Goal: Information Seeking & Learning: Understand process/instructions

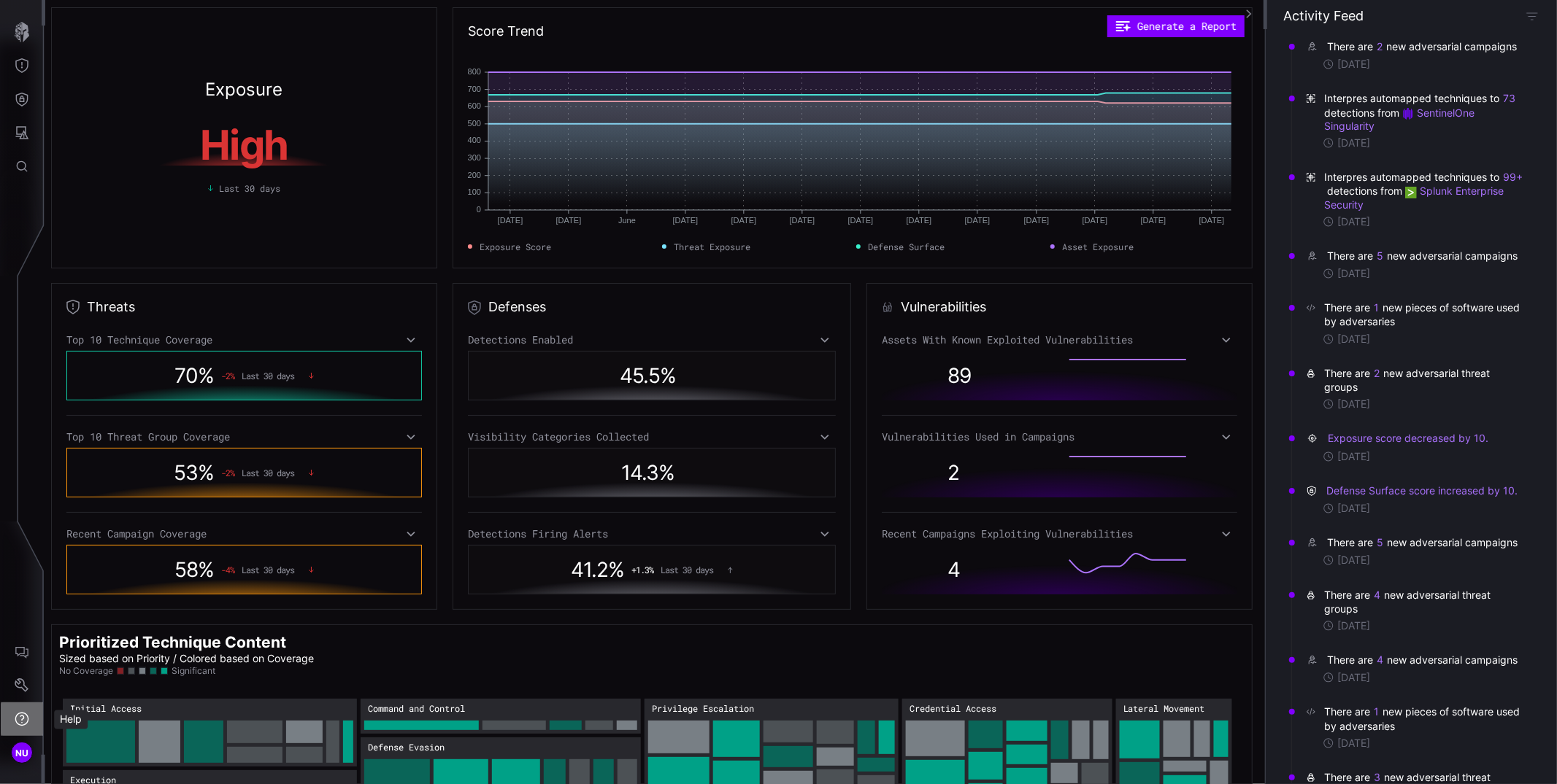
click at [17, 723] on icon "Help" at bounding box center [22, 719] width 14 height 14
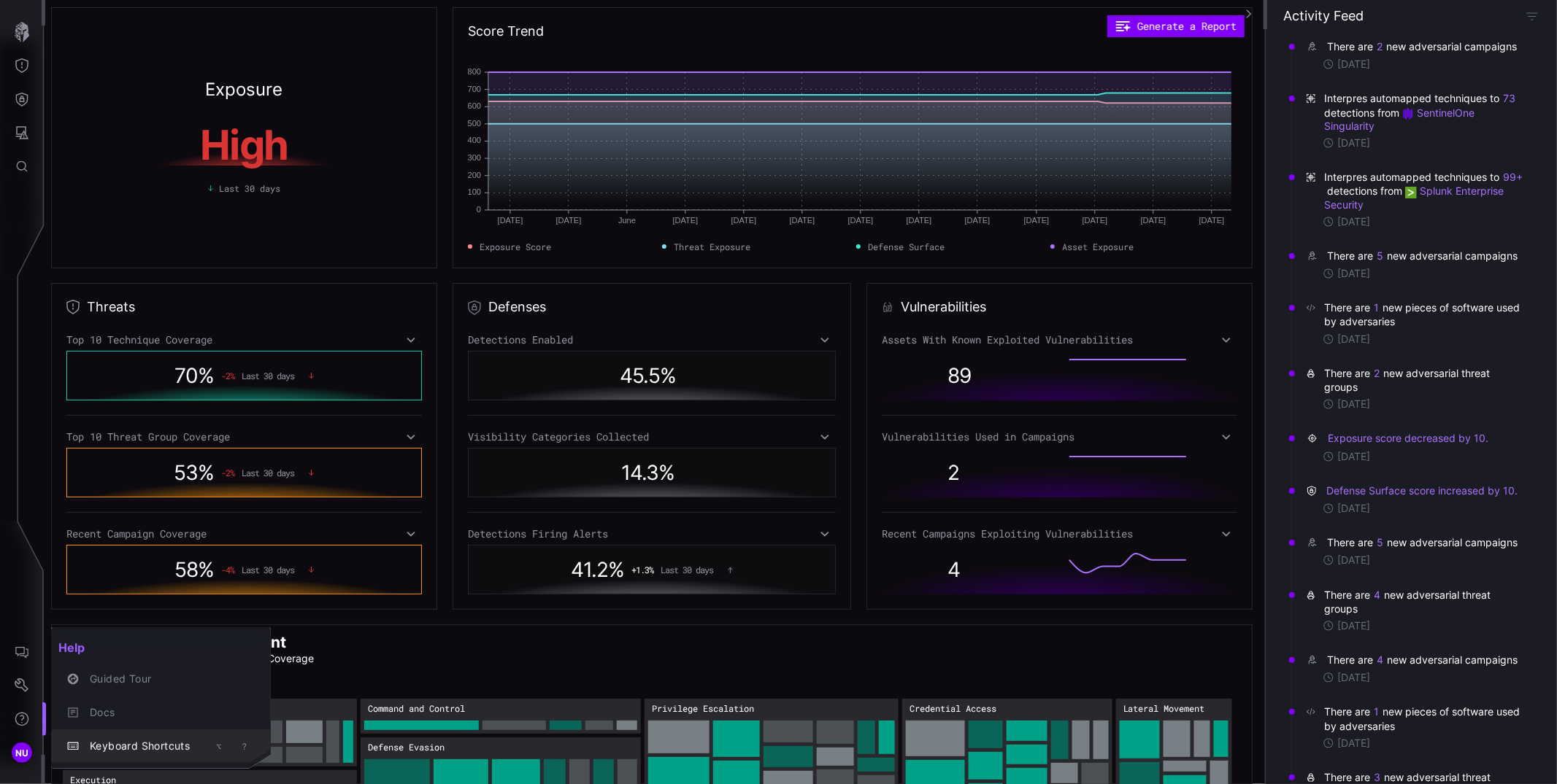
click at [216, 747] on kbd "⌥" at bounding box center [219, 747] width 5 height 9
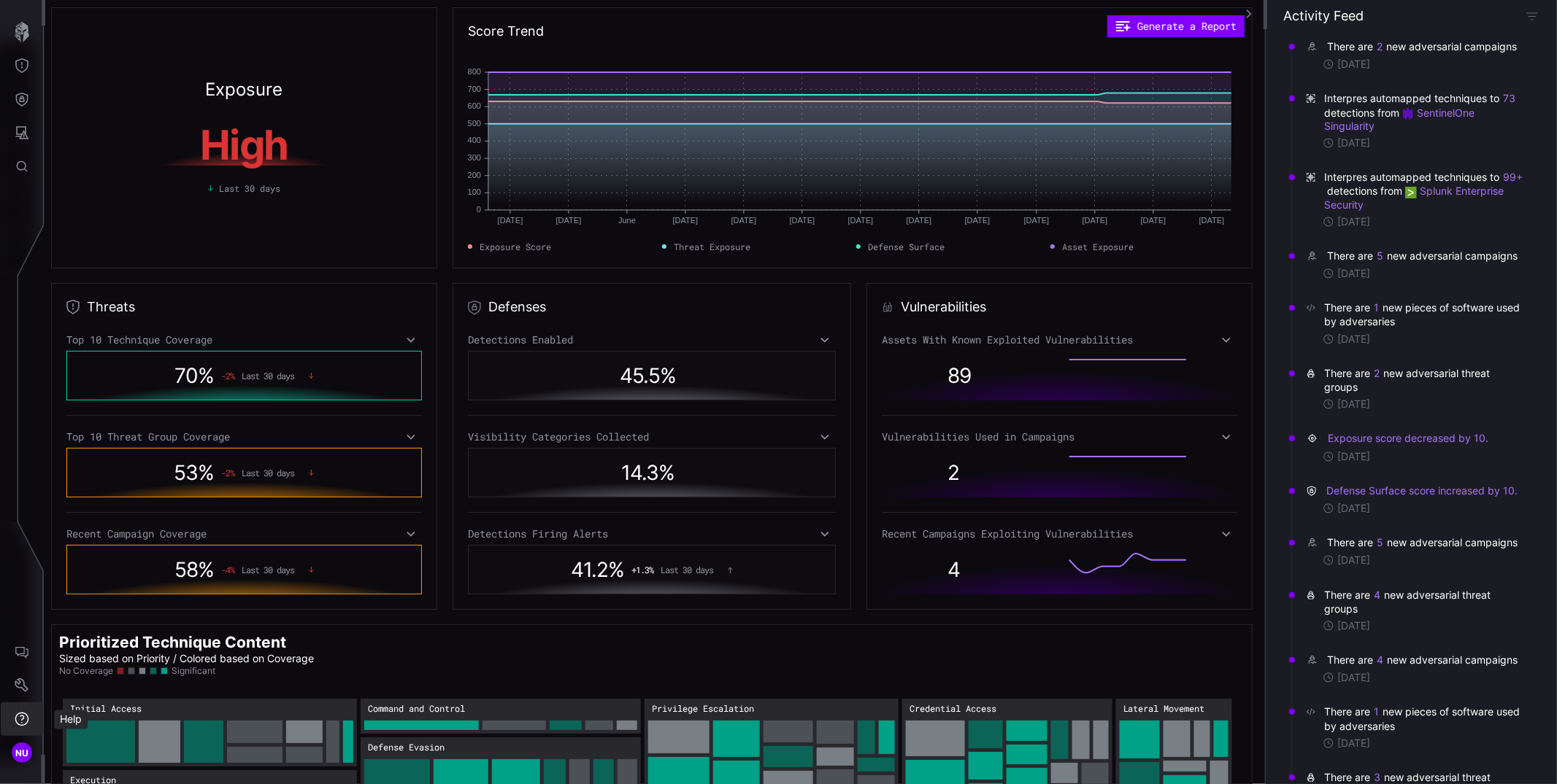
click at [18, 711] on button "Help" at bounding box center [22, 719] width 42 height 34
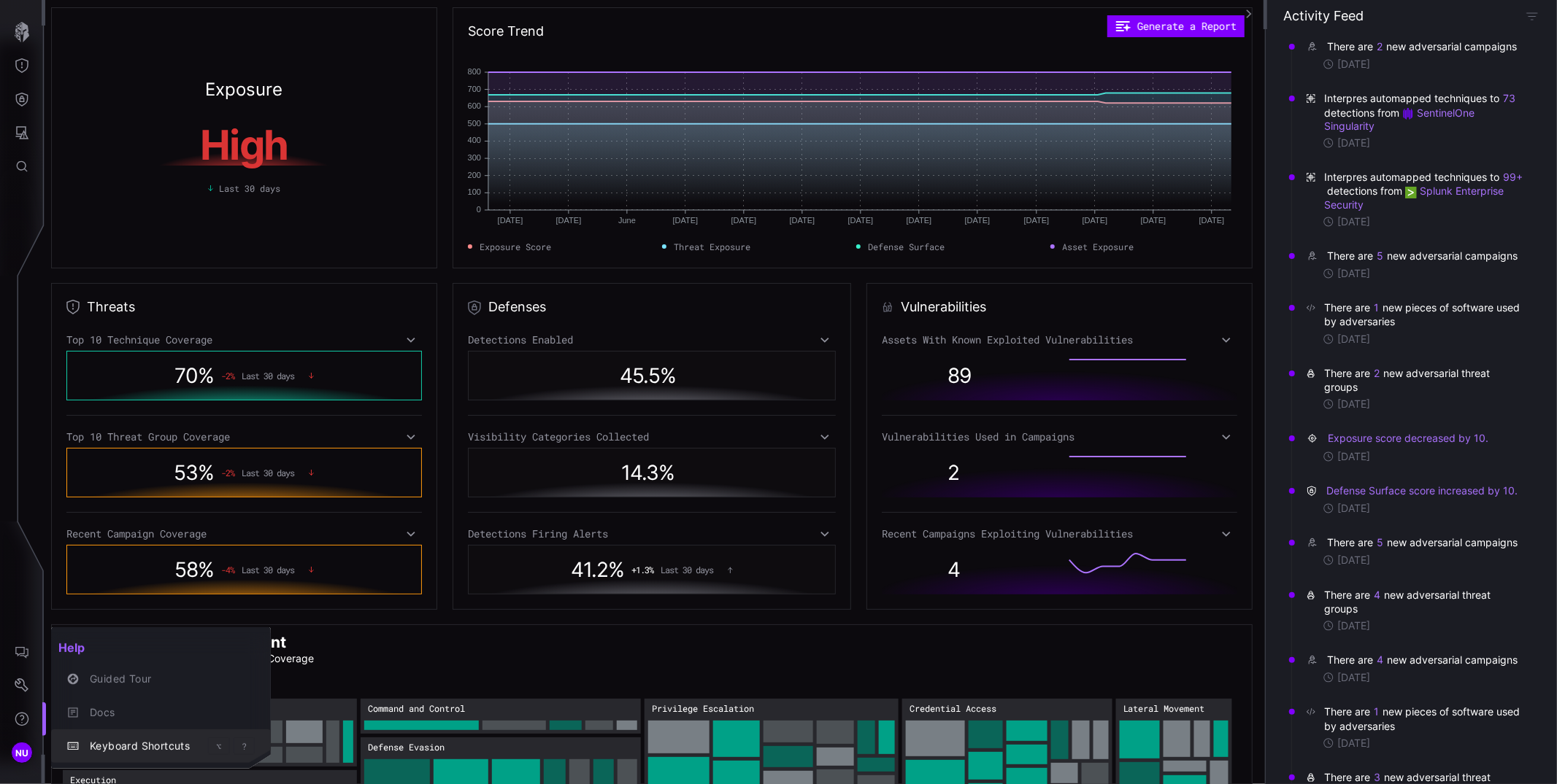
click at [252, 744] on div "?" at bounding box center [244, 746] width 21 height 17
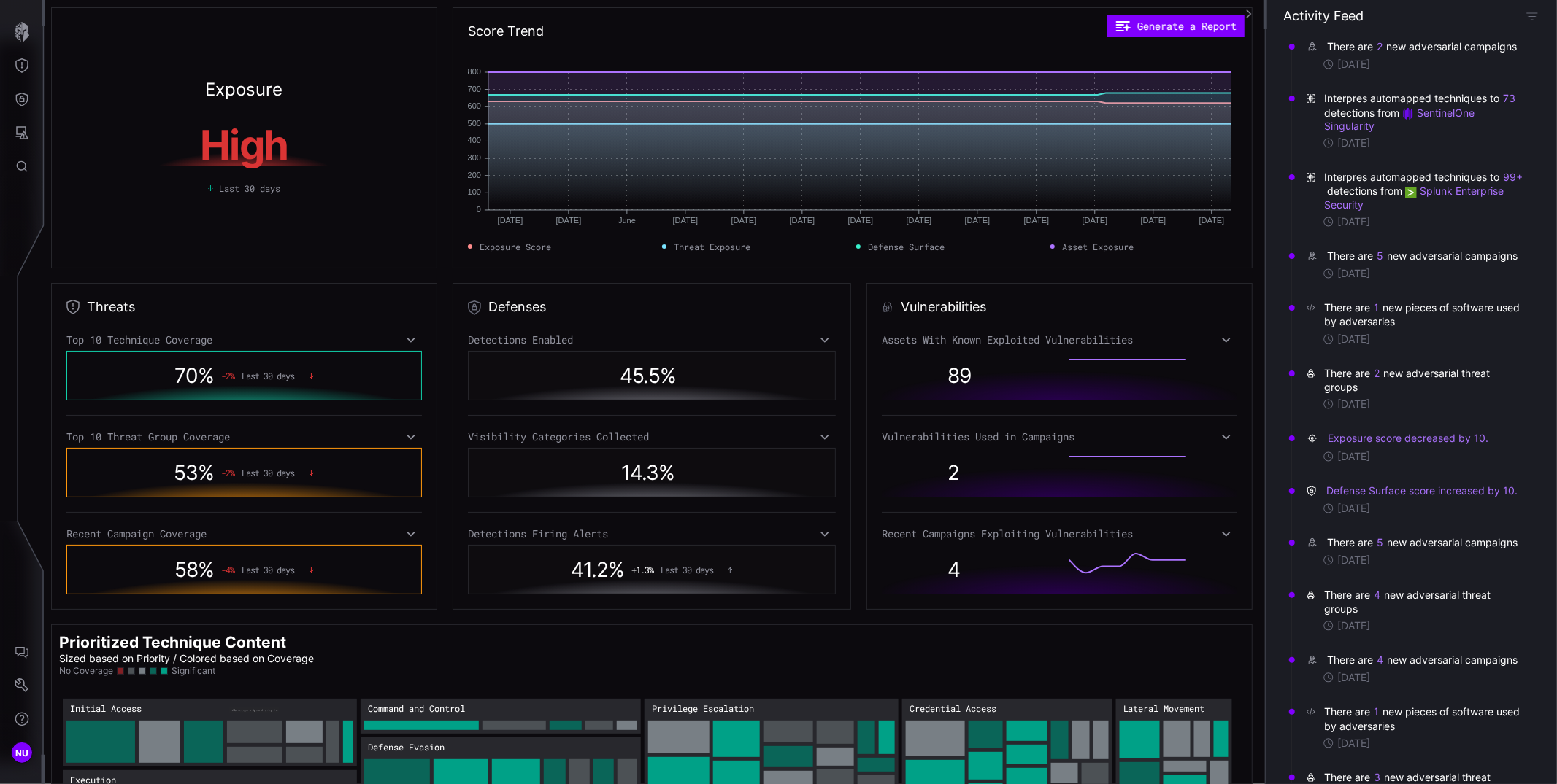
scroll to position [127, 0]
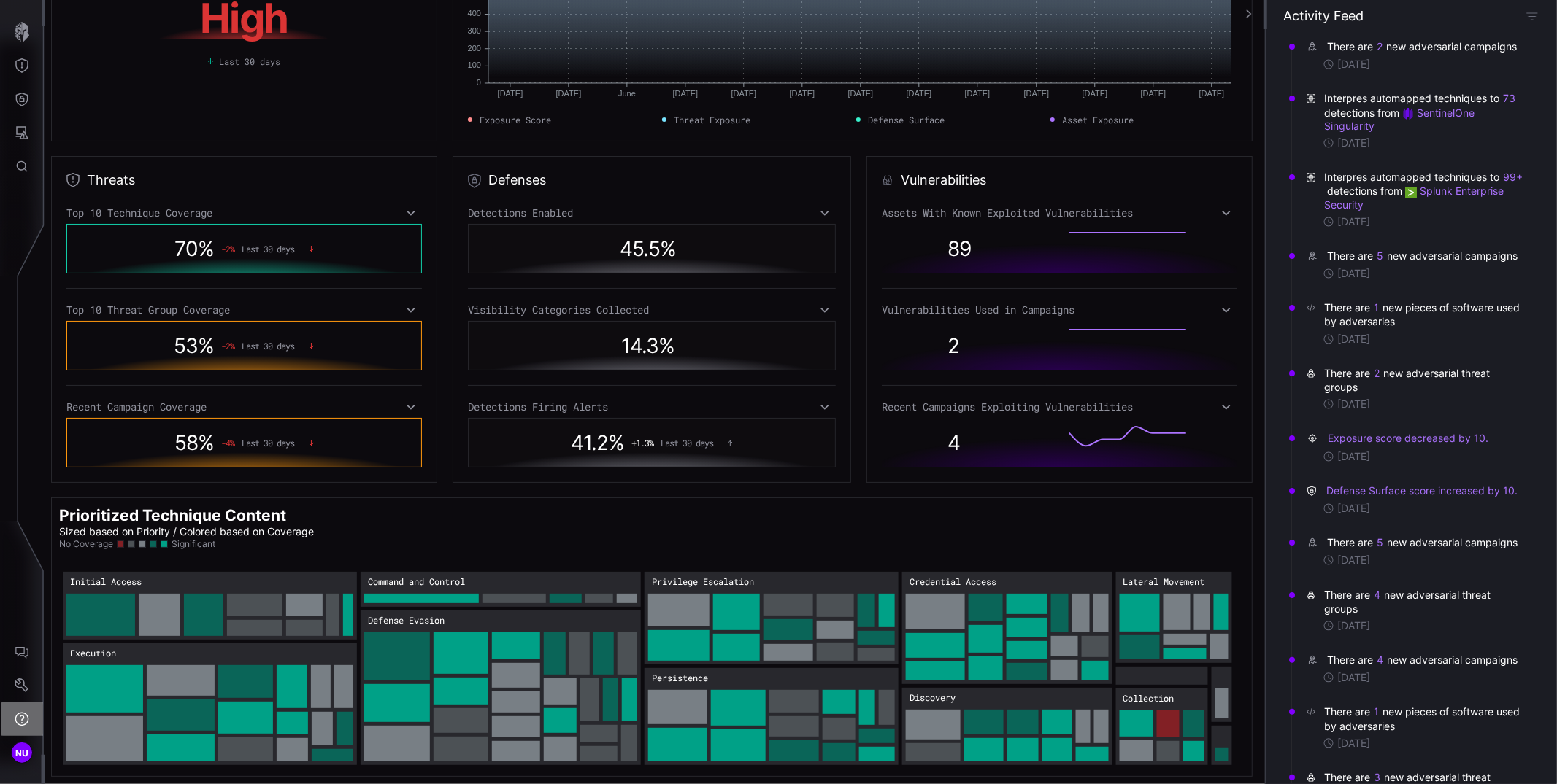
click at [25, 716] on icon "Help" at bounding box center [22, 719] width 15 height 15
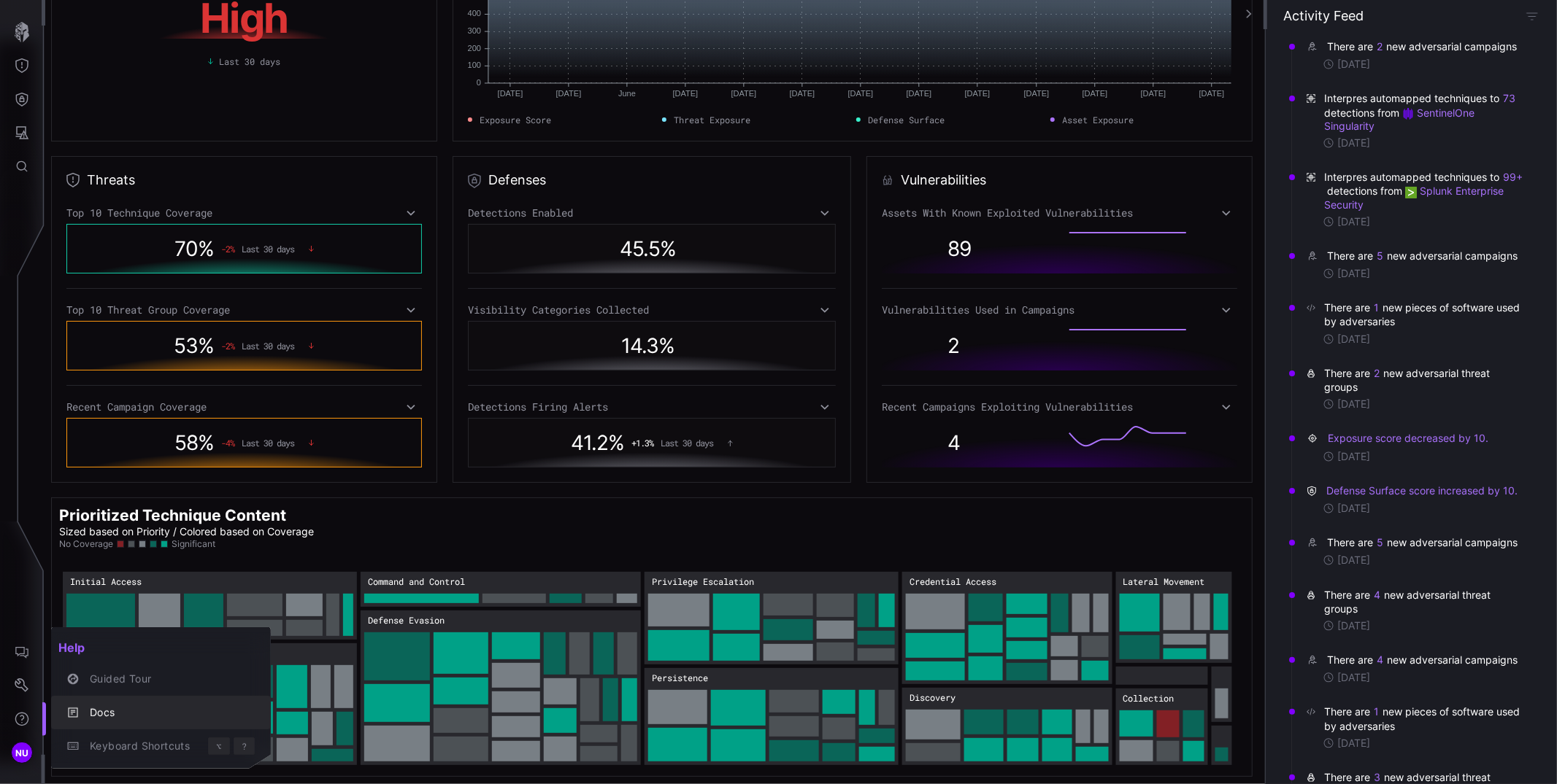
click at [158, 712] on div "Docs" at bounding box center [168, 713] width 173 height 18
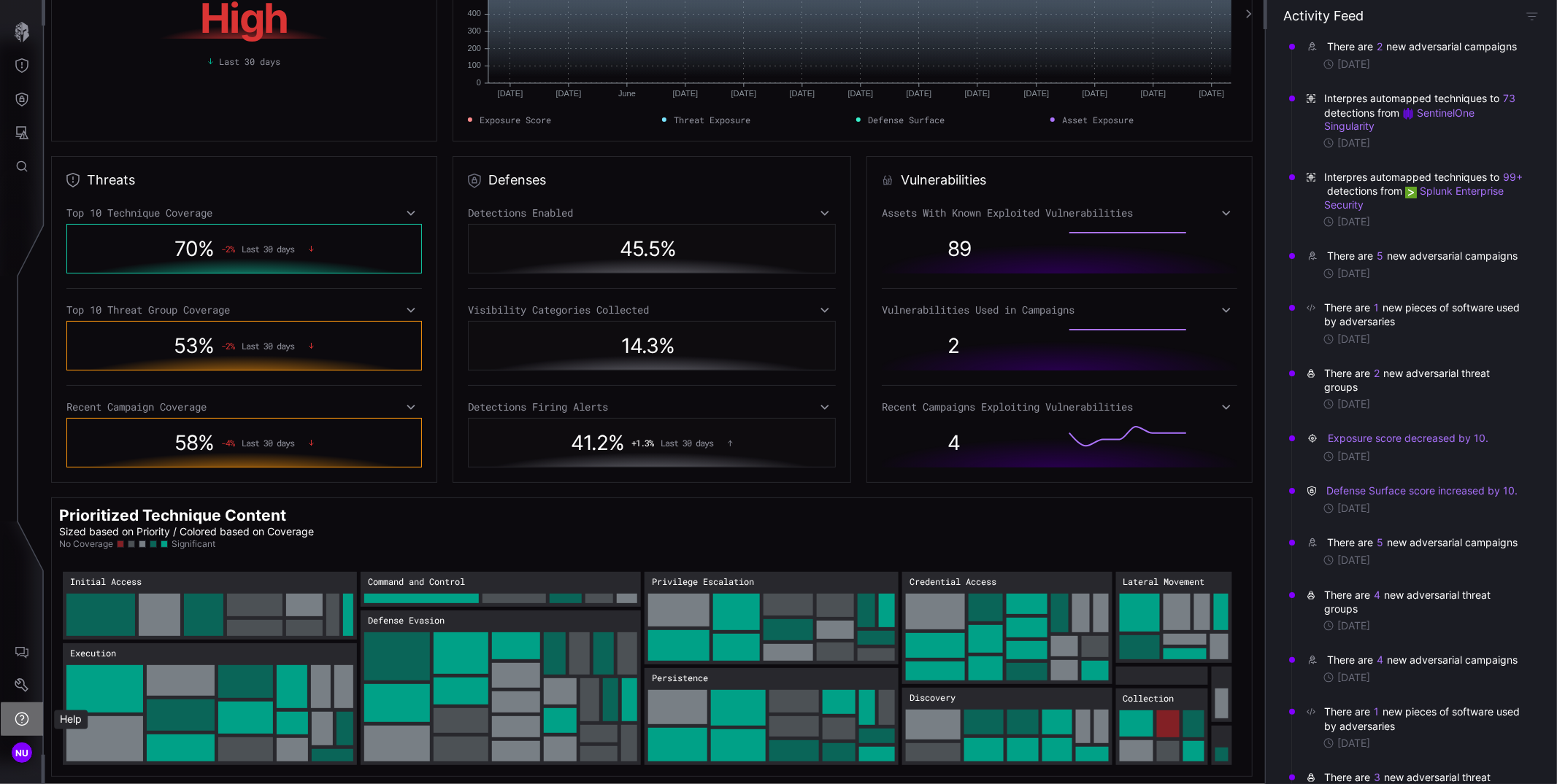
click at [23, 725] on icon "Help" at bounding box center [22, 719] width 15 height 15
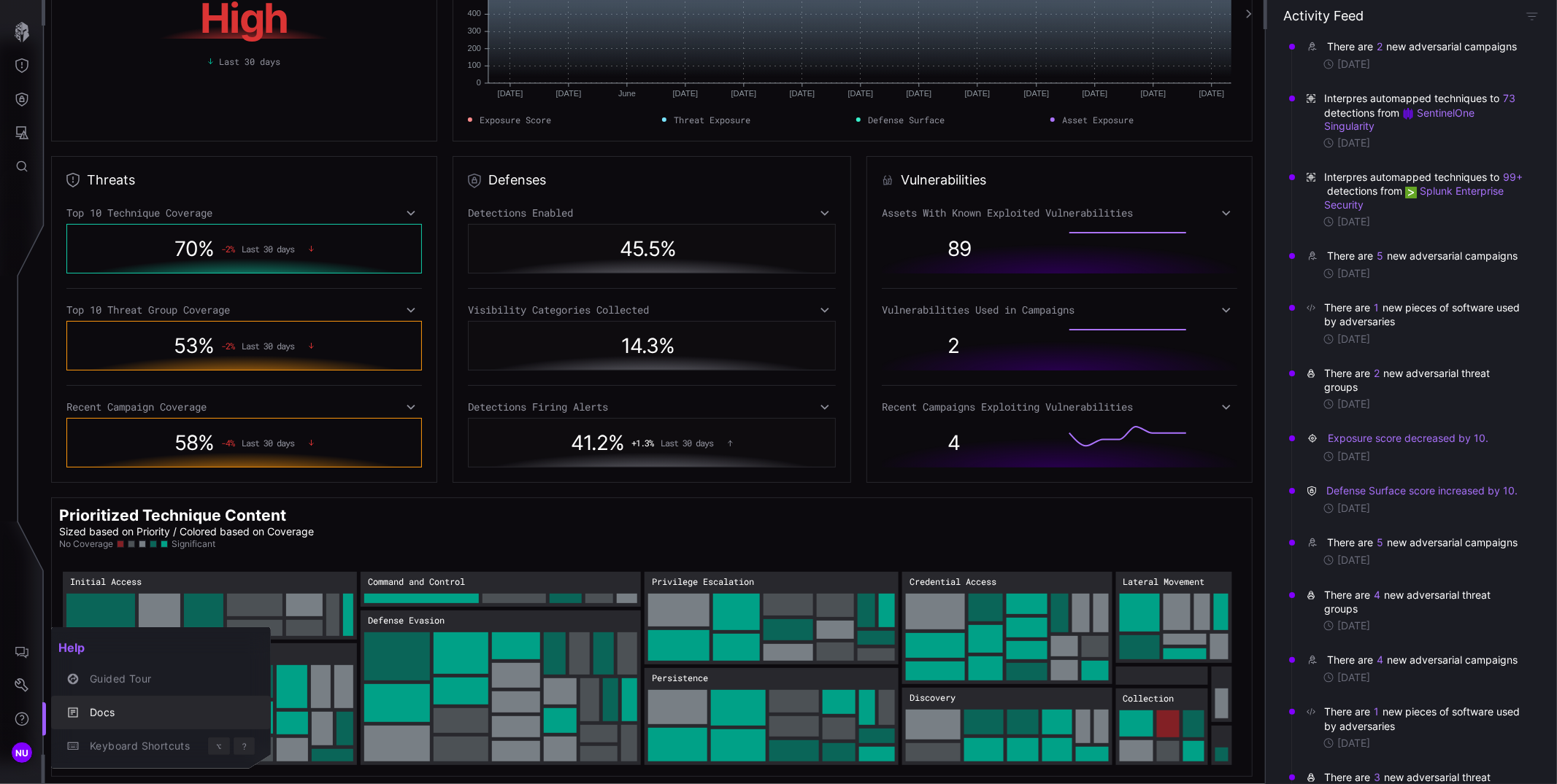
click at [115, 710] on div "Docs" at bounding box center [168, 713] width 173 height 18
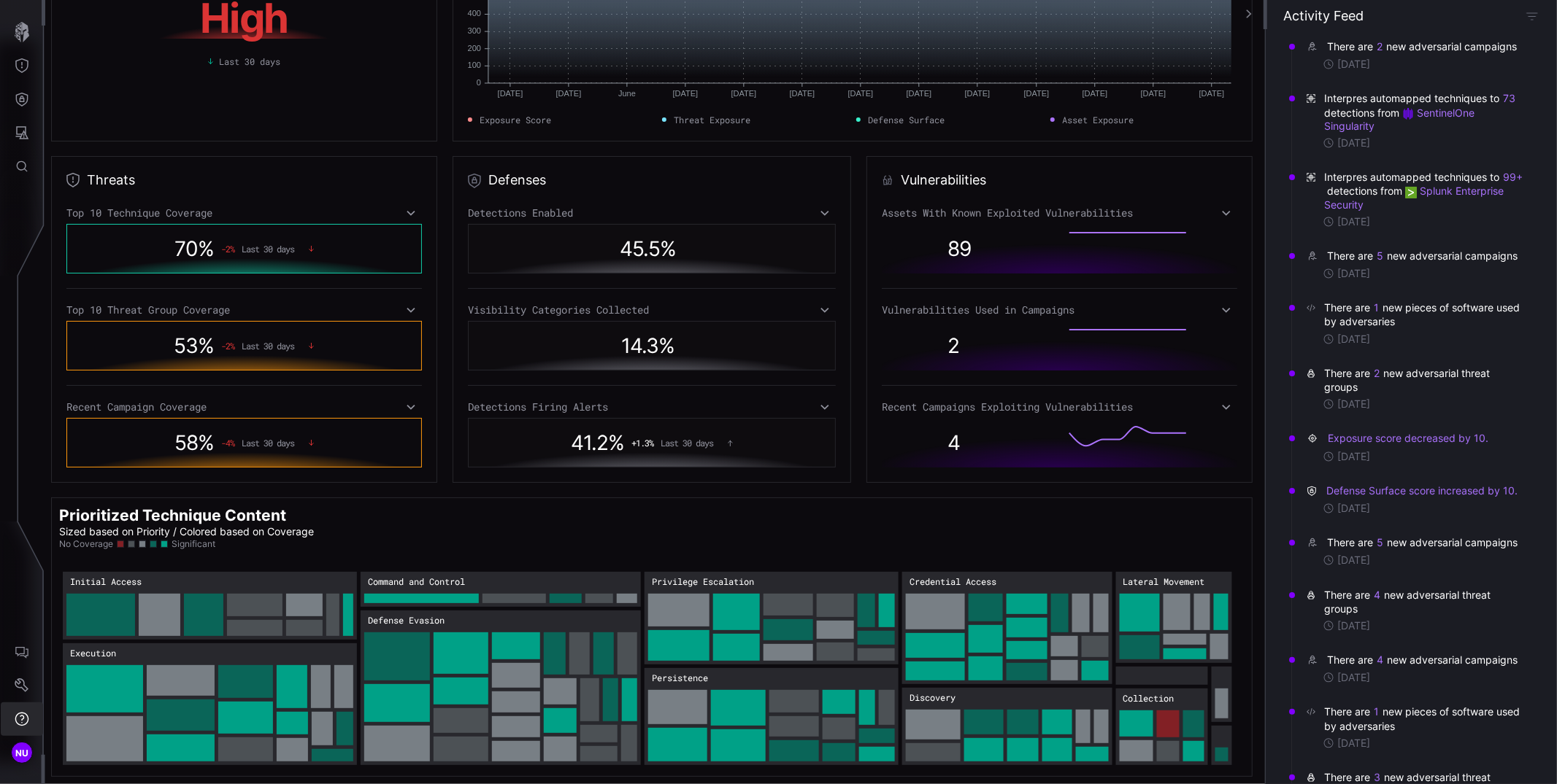
click at [25, 709] on button "Help" at bounding box center [22, 719] width 42 height 34
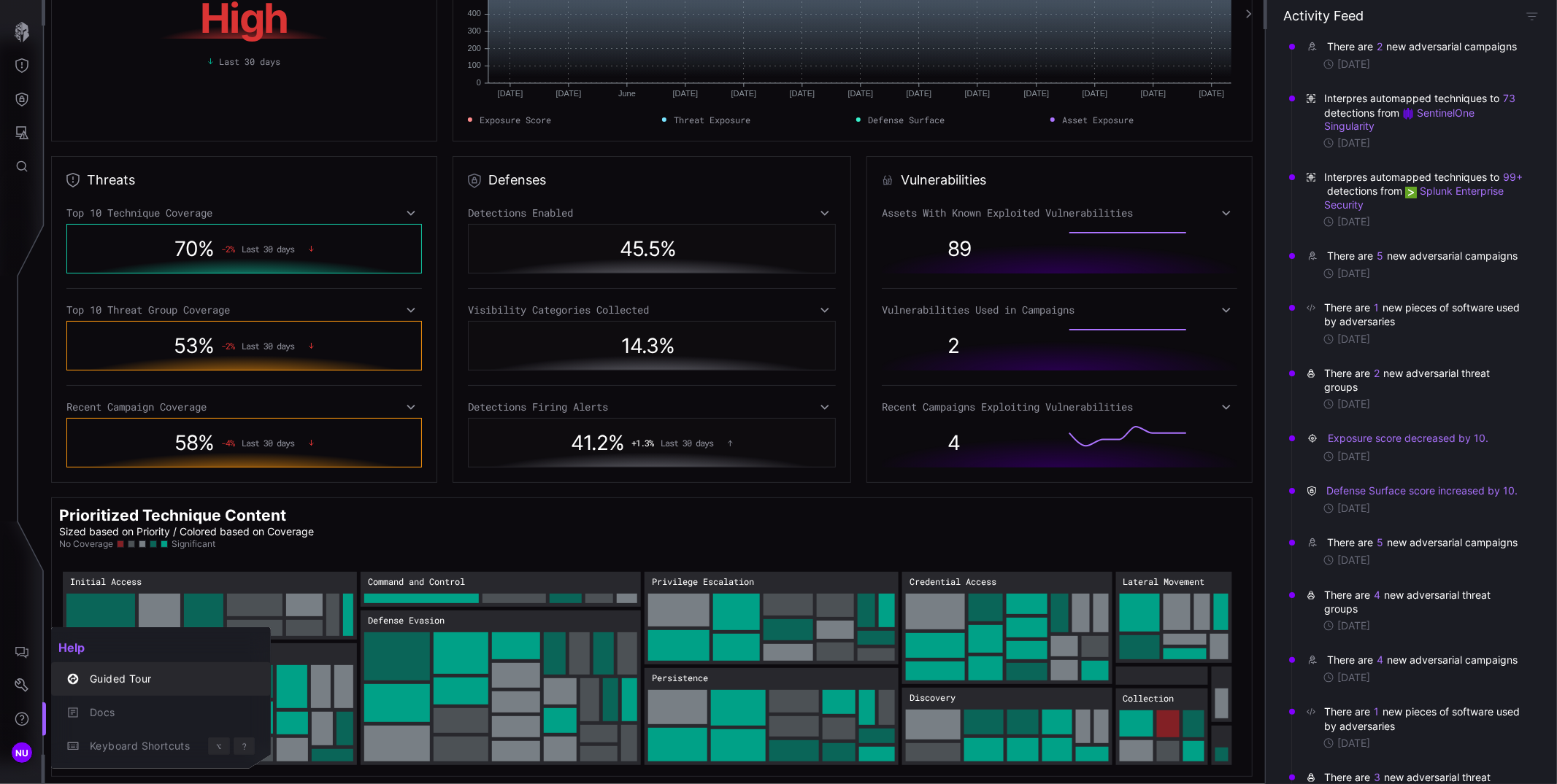
click at [94, 683] on div "Guided Tour" at bounding box center [168, 680] width 173 height 18
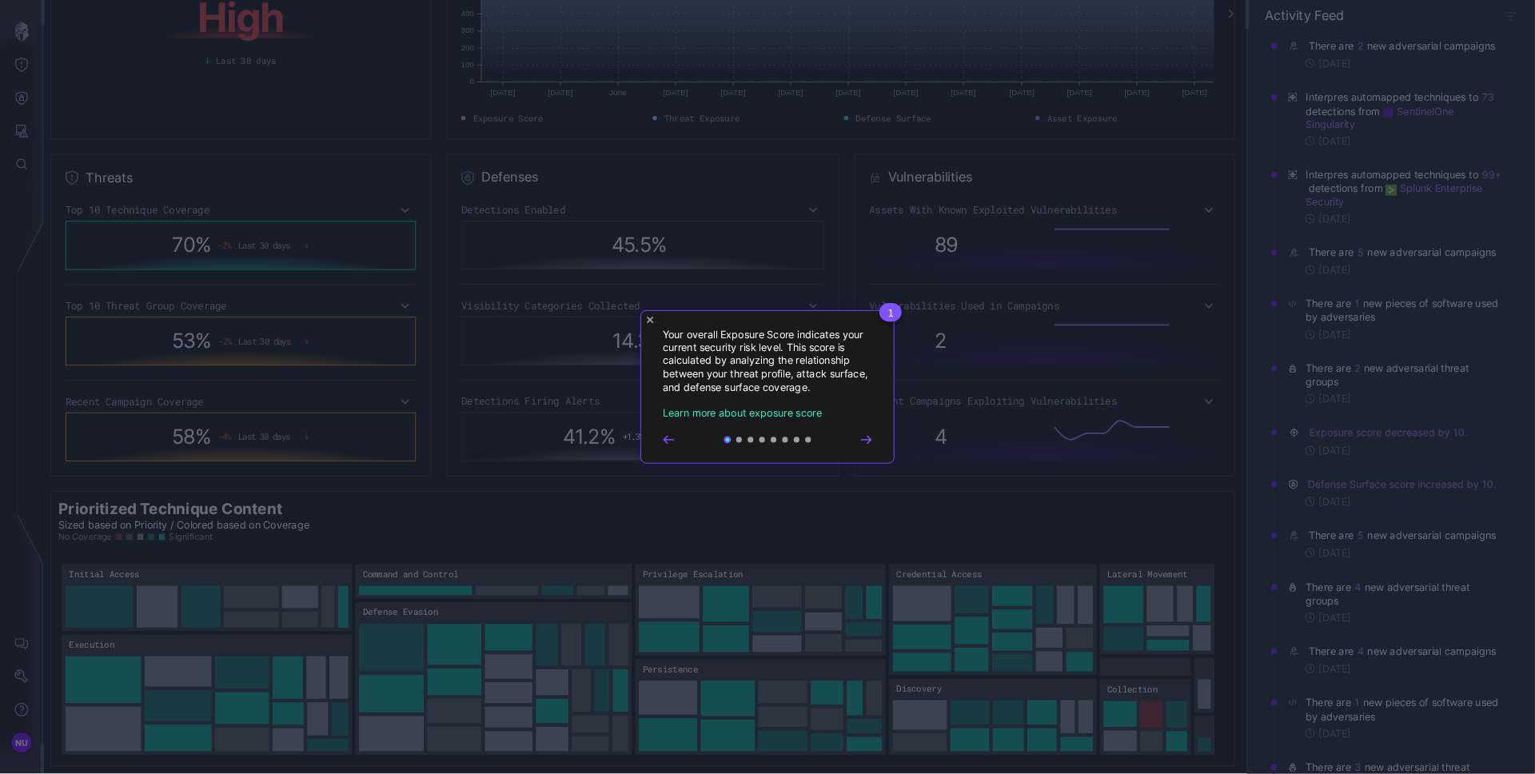
scroll to position [0, 0]
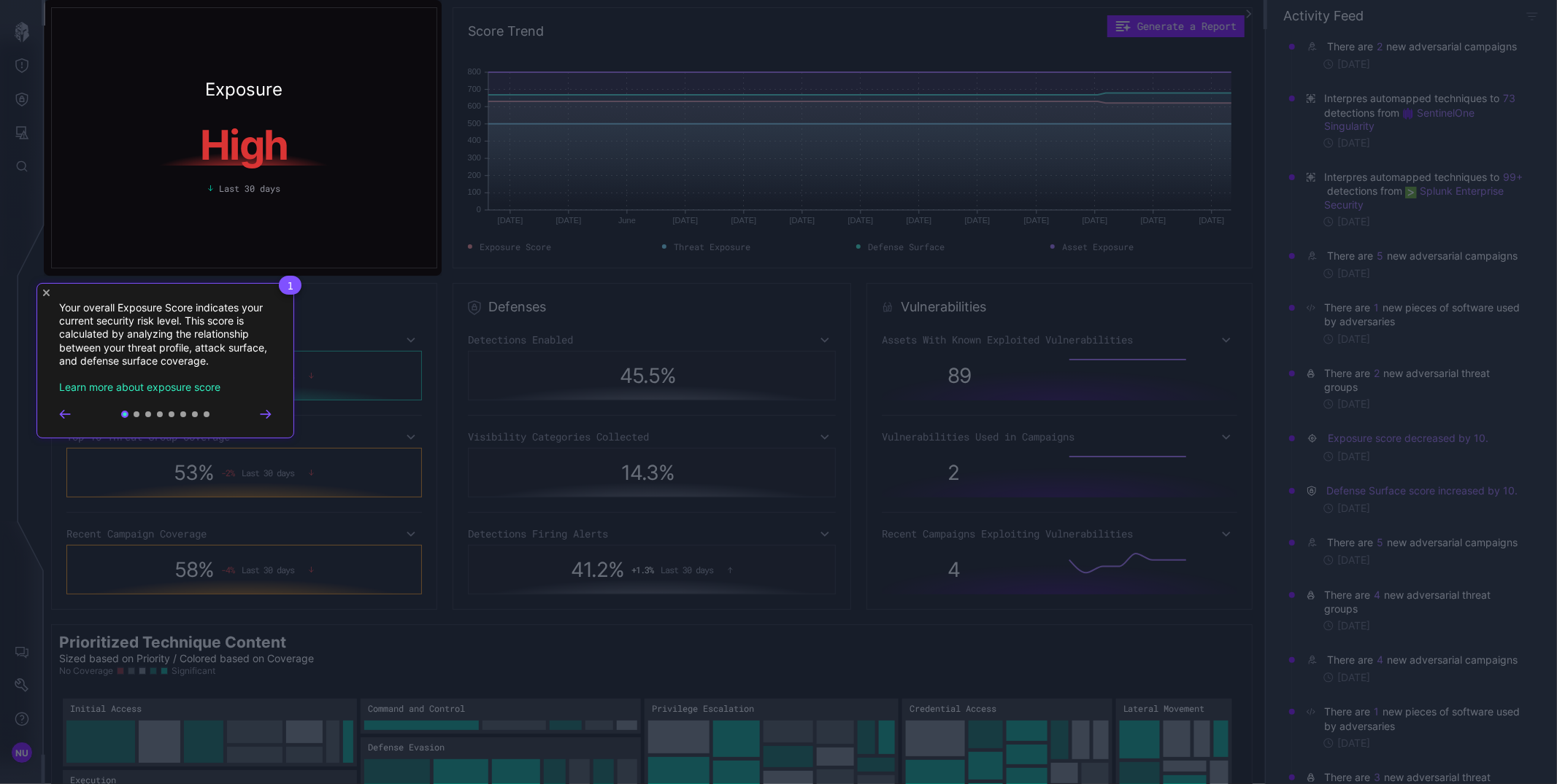
click at [271, 415] on icon "Go to next step" at bounding box center [266, 414] width 12 height 9
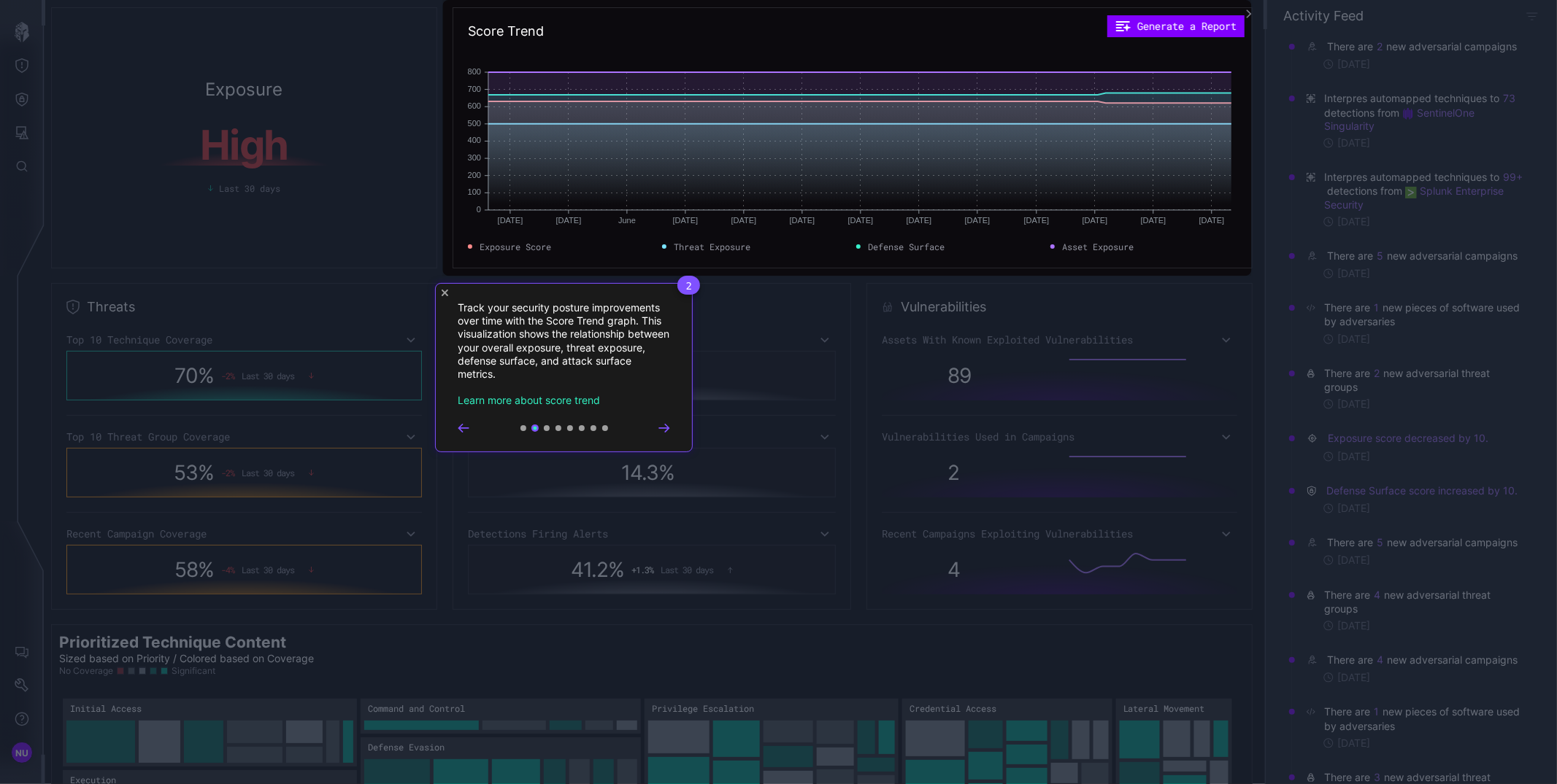
click at [670, 434] on div "2 Track your security posture improvements over time with the Score Trend graph…" at bounding box center [563, 367] width 258 height 169
click at [668, 429] on icon "Go to next step" at bounding box center [664, 428] width 12 height 9
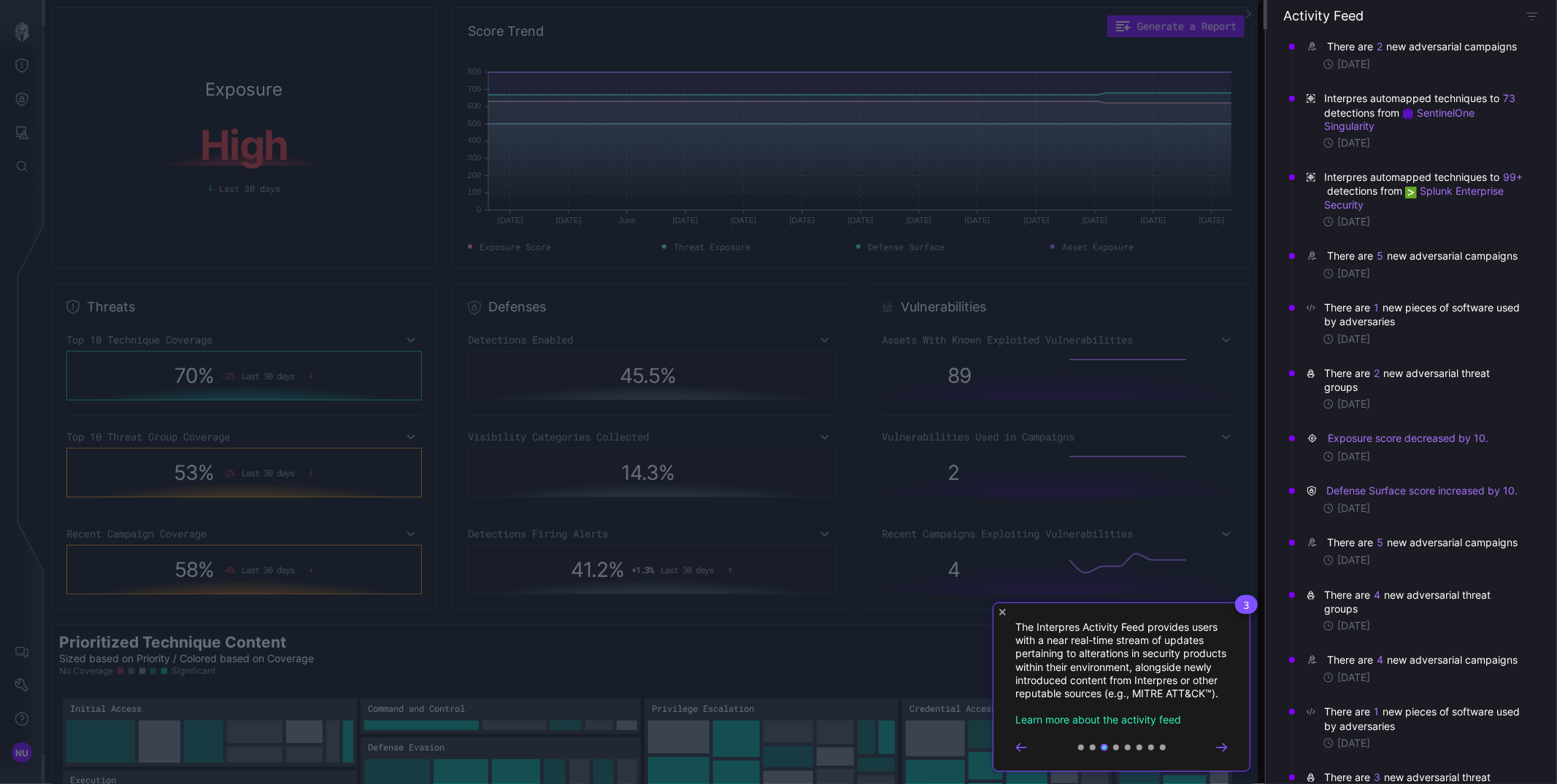
click at [880, 622] on rect at bounding box center [778, 392] width 1557 height 784
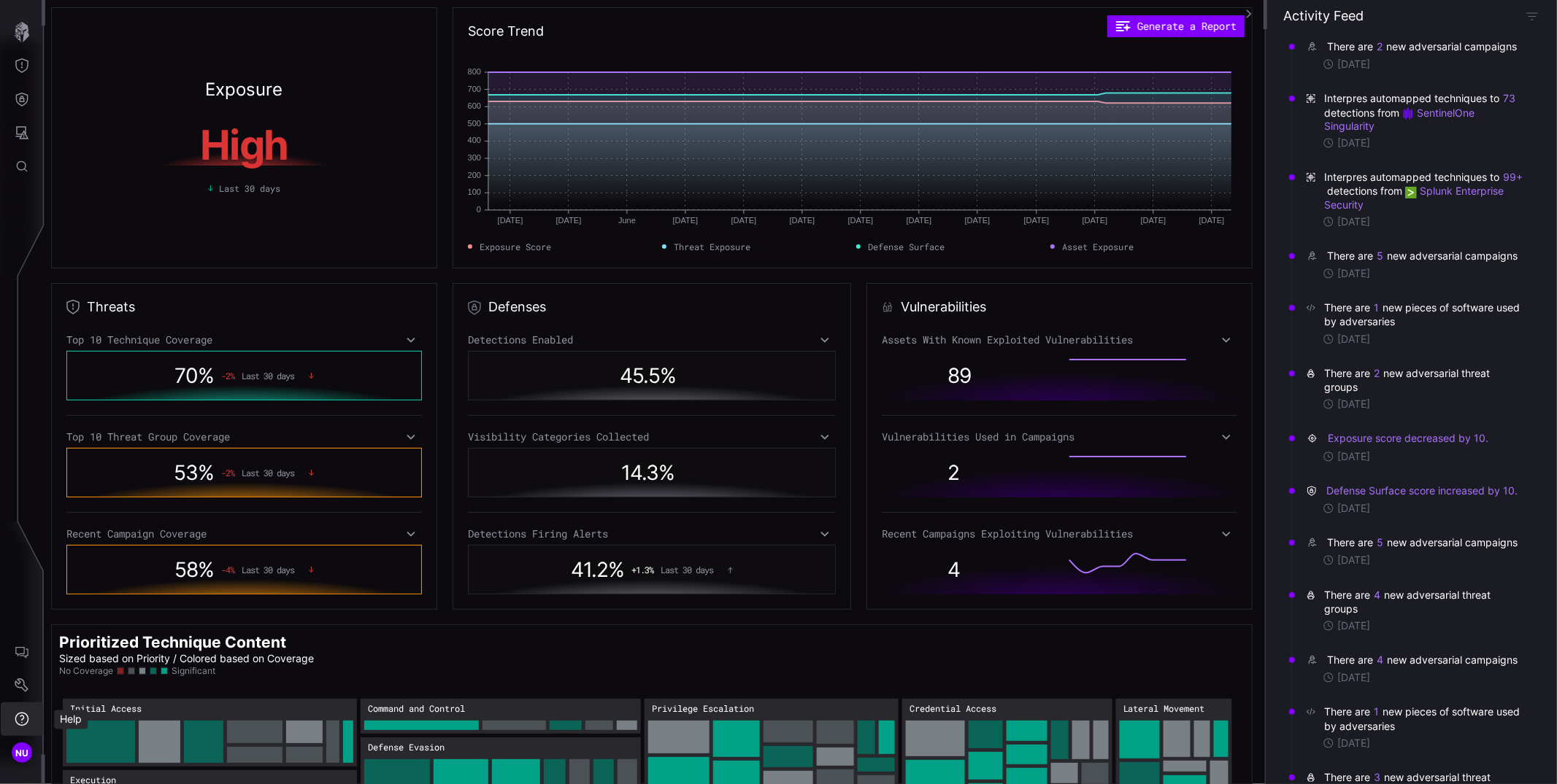
click at [29, 716] on button "Help" at bounding box center [22, 719] width 42 height 34
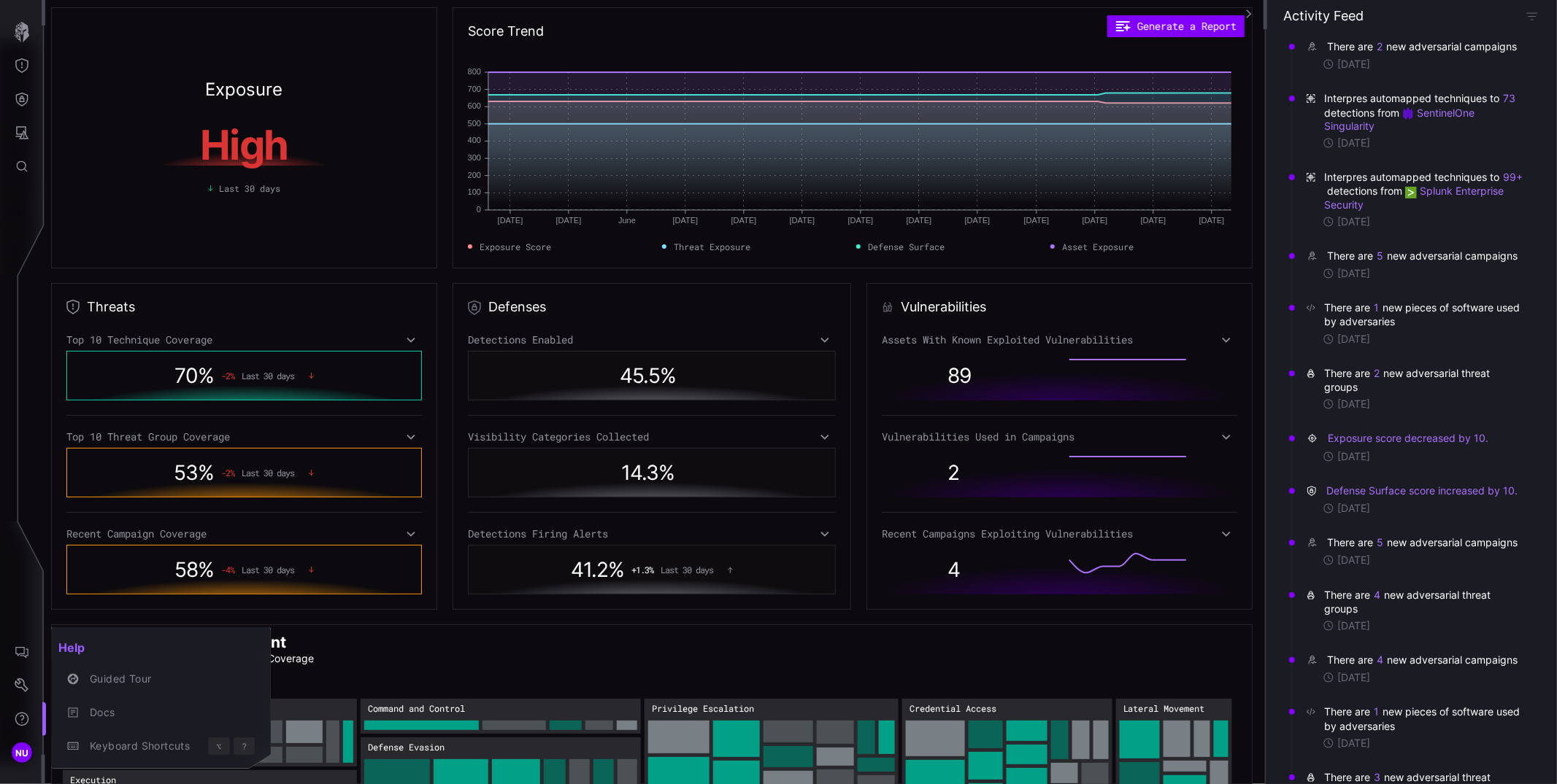
click at [20, 720] on div at bounding box center [778, 392] width 1557 height 784
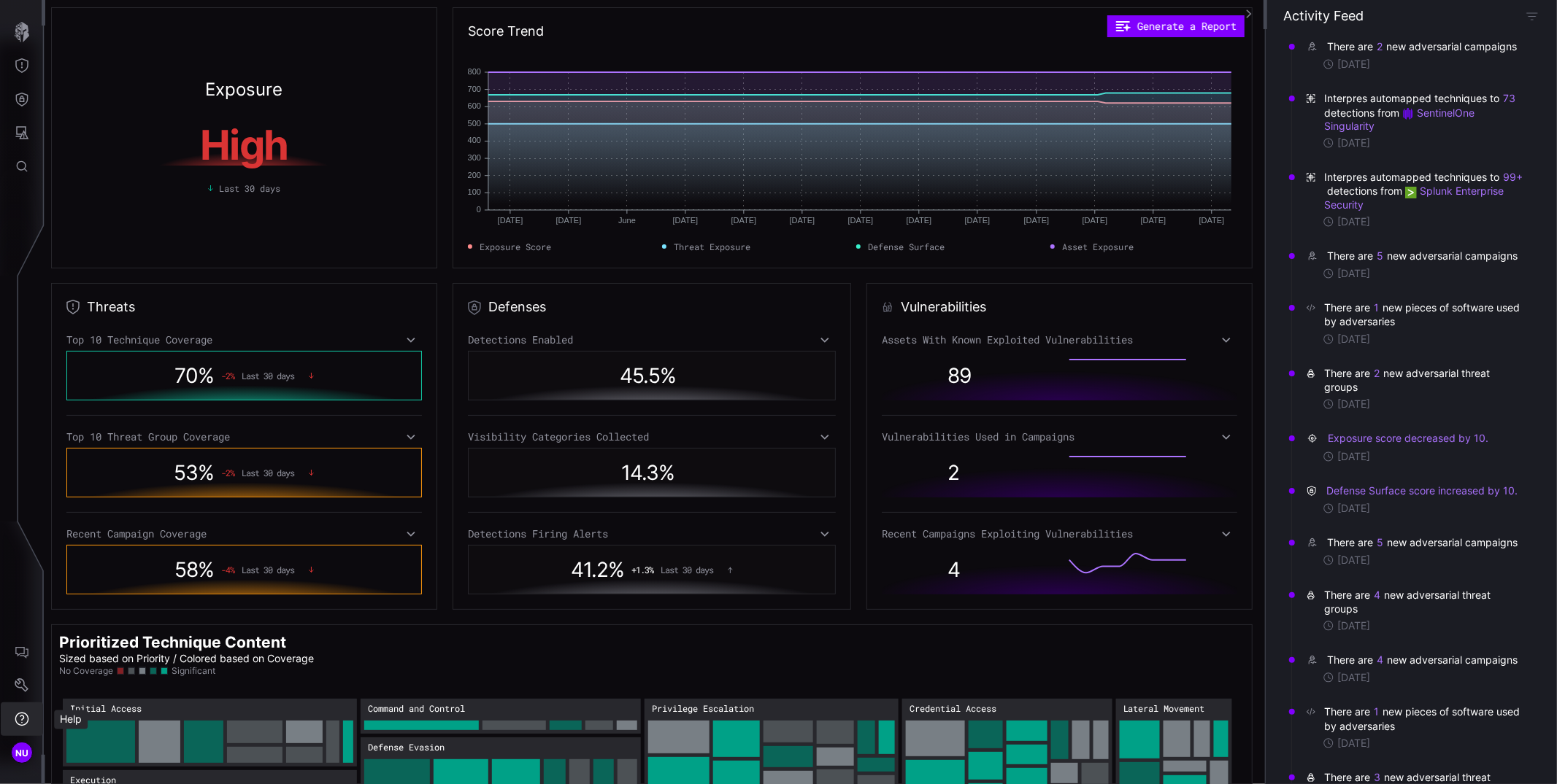
click at [20, 720] on icon "Help" at bounding box center [22, 719] width 15 height 15
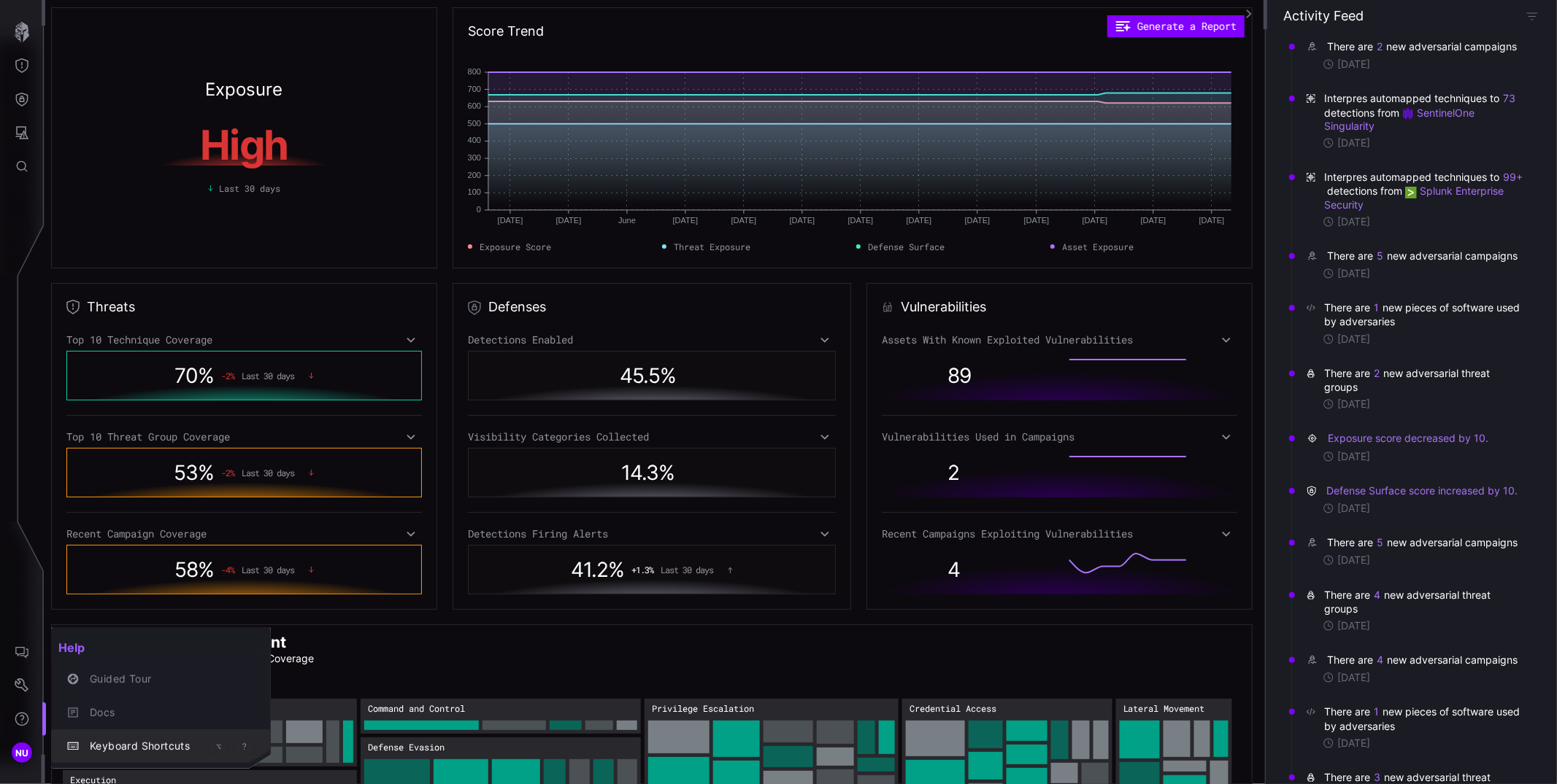
click at [174, 741] on span "Keyboard Shortcuts" at bounding box center [147, 747] width 115 height 13
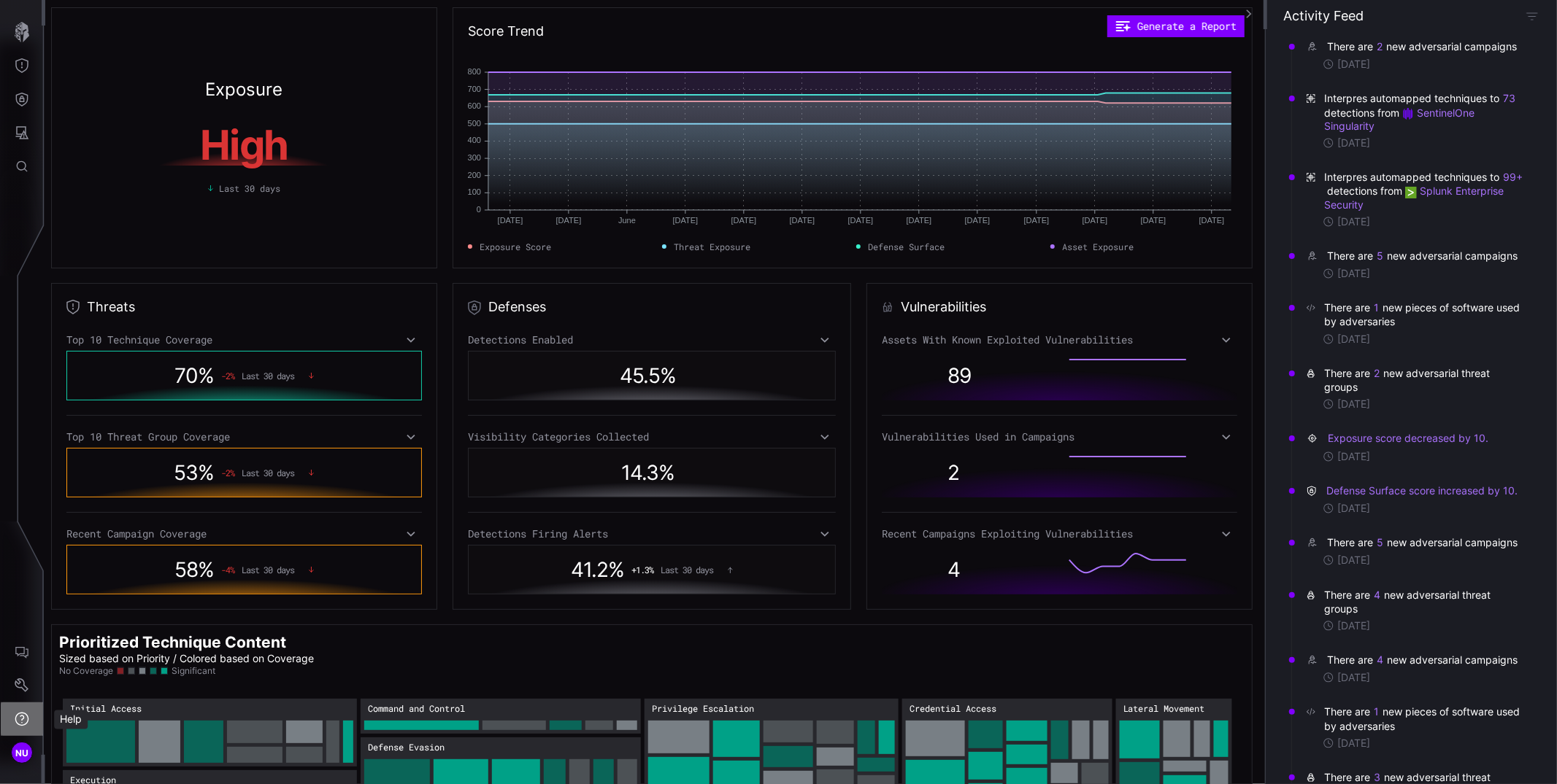
click at [22, 724] on icon "Help" at bounding box center [22, 719] width 15 height 15
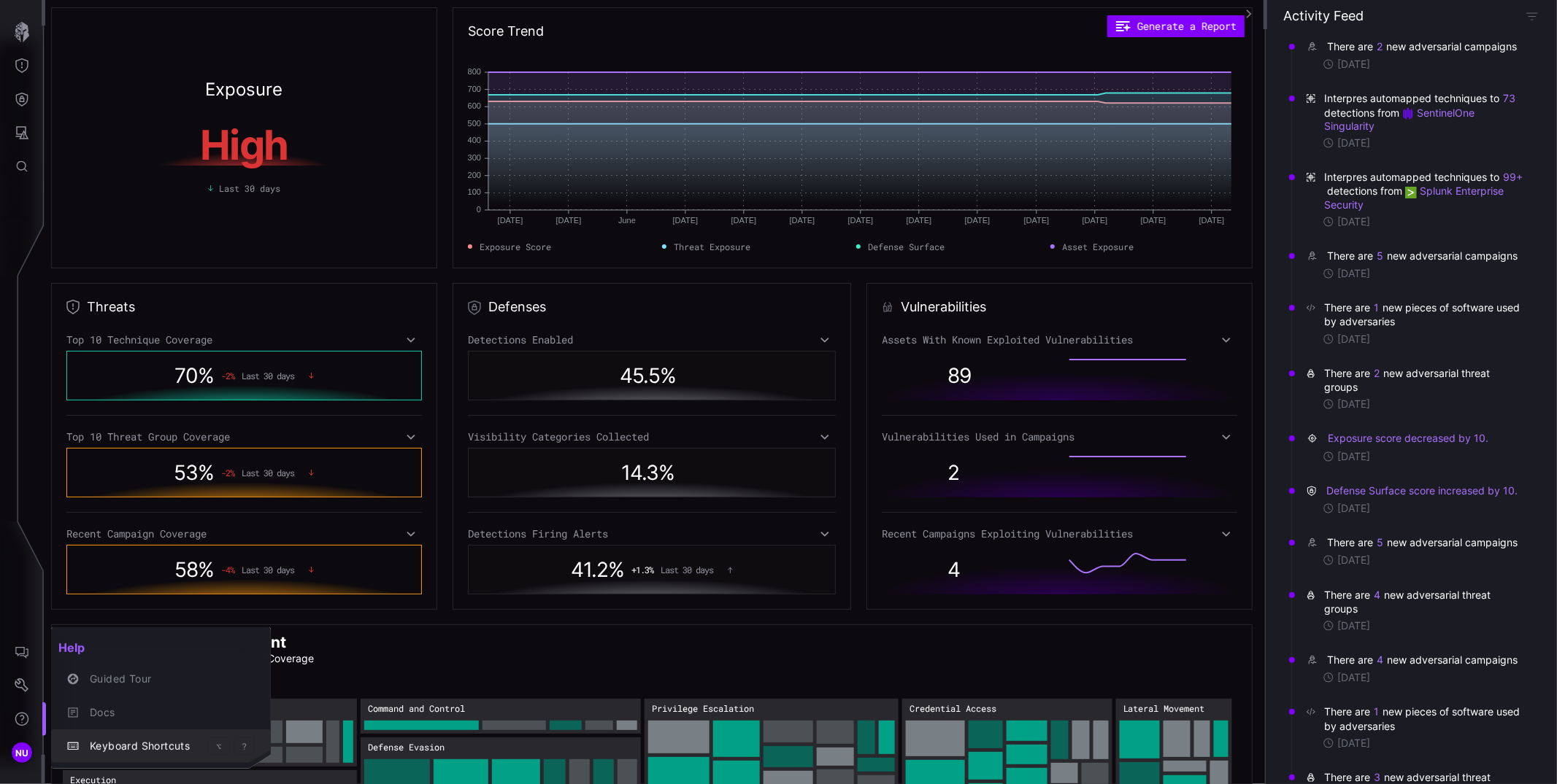
click at [99, 744] on span "Keyboard Shortcuts" at bounding box center [147, 747] width 115 height 13
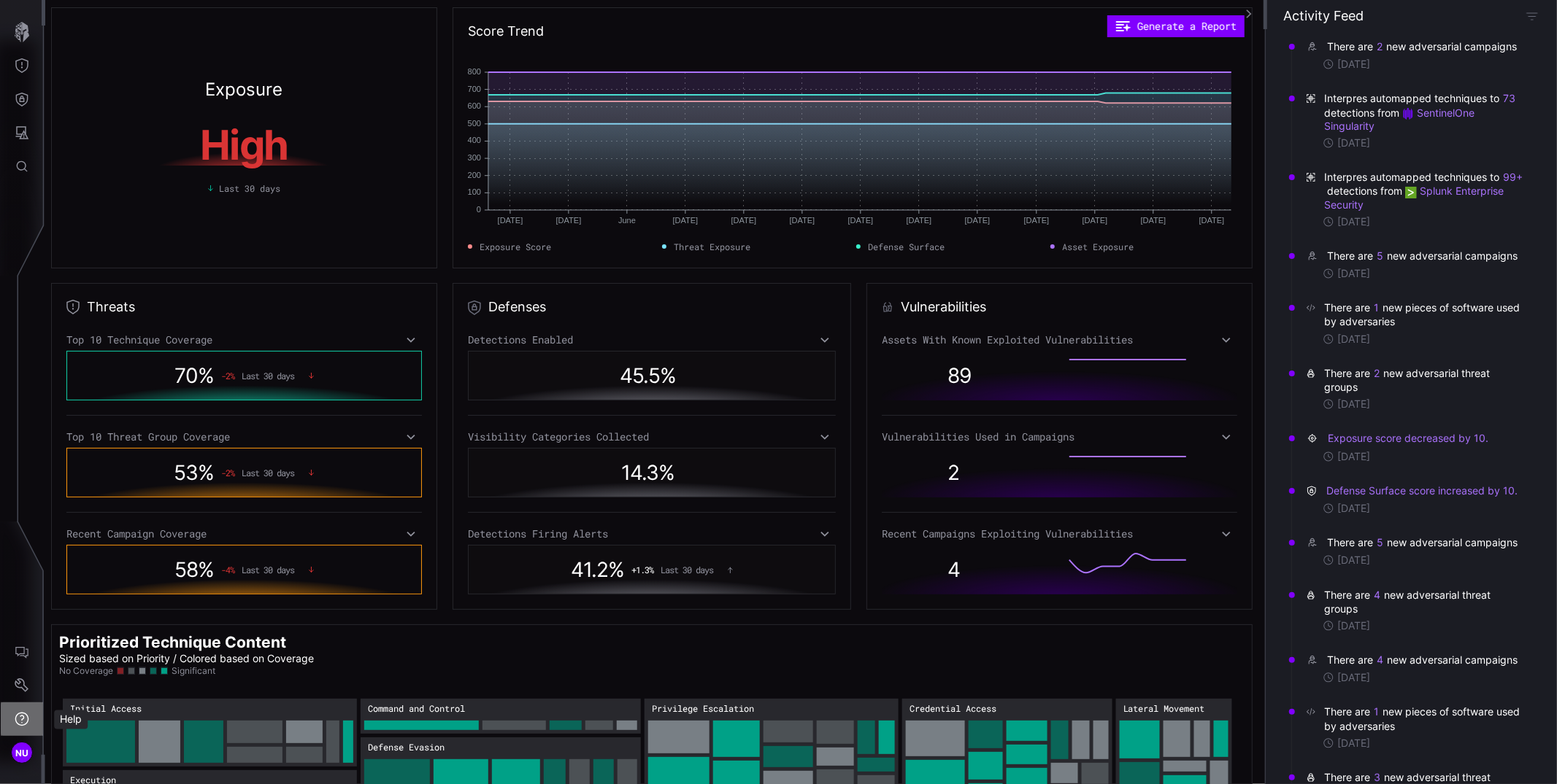
click at [32, 723] on button "Help" at bounding box center [22, 719] width 42 height 34
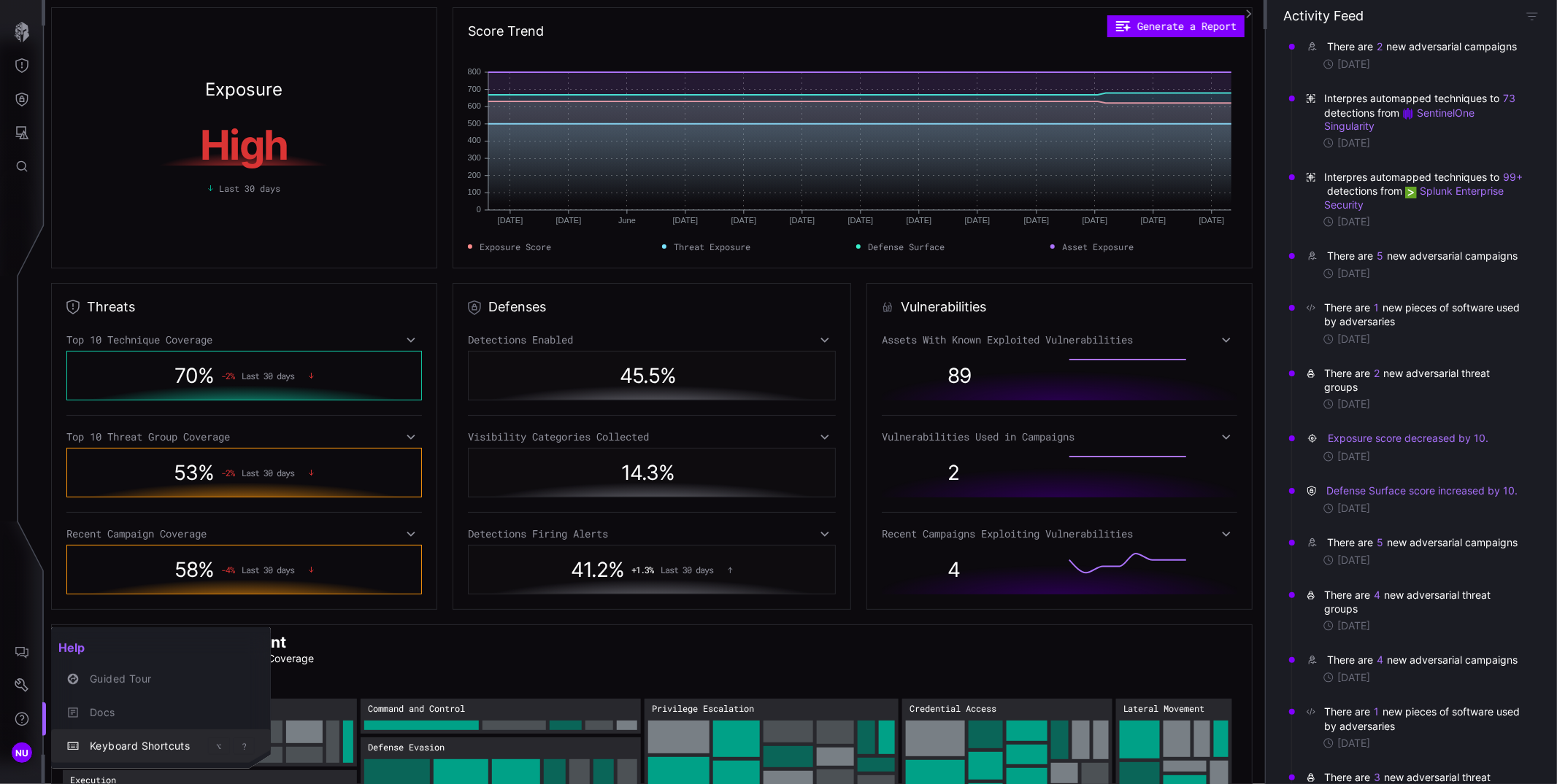
click at [66, 740] on div "Keyboard Shortcuts ⌥ ?" at bounding box center [161, 747] width 208 height 20
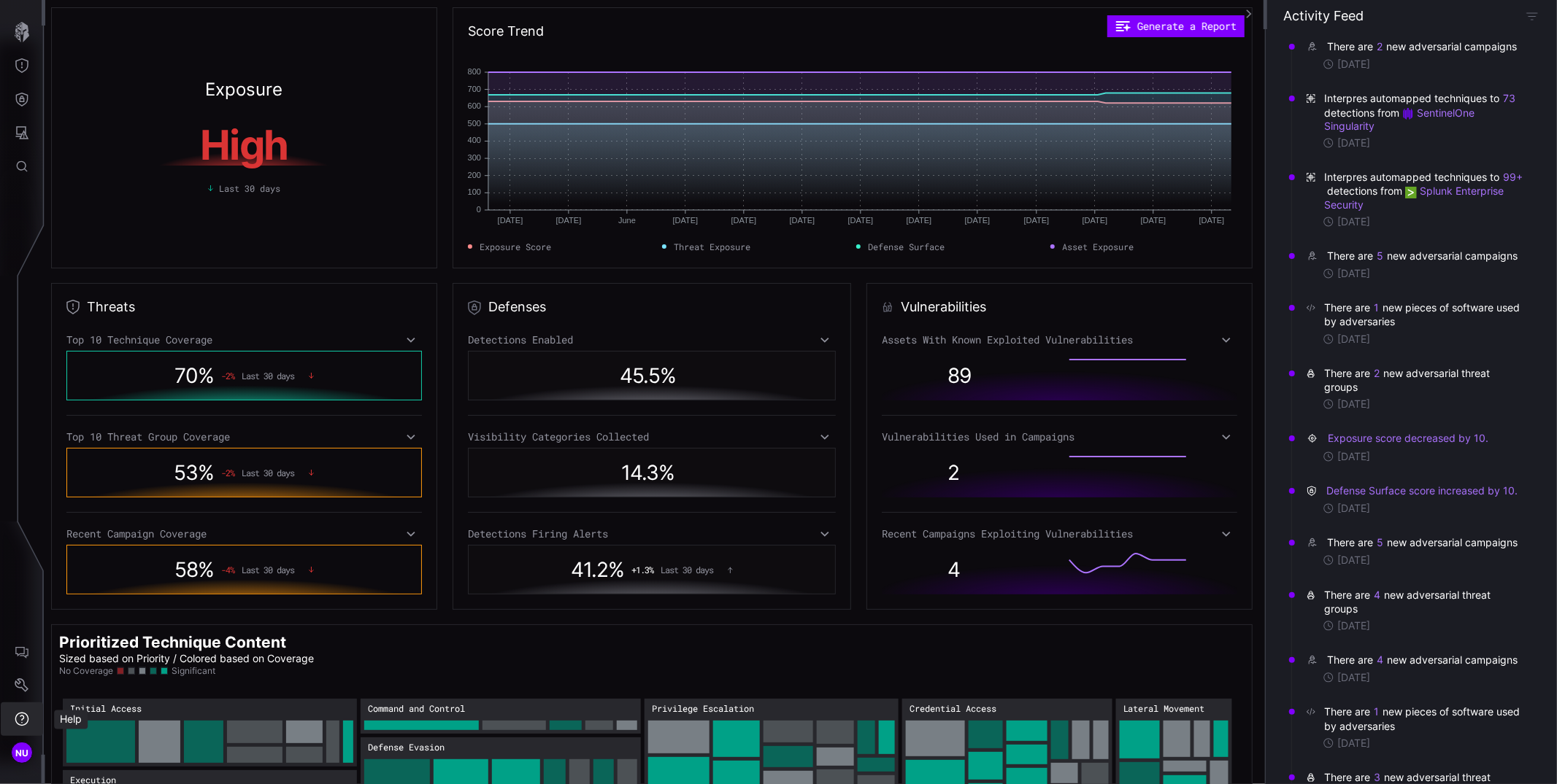
click at [22, 726] on icon "Help" at bounding box center [22, 719] width 14 height 14
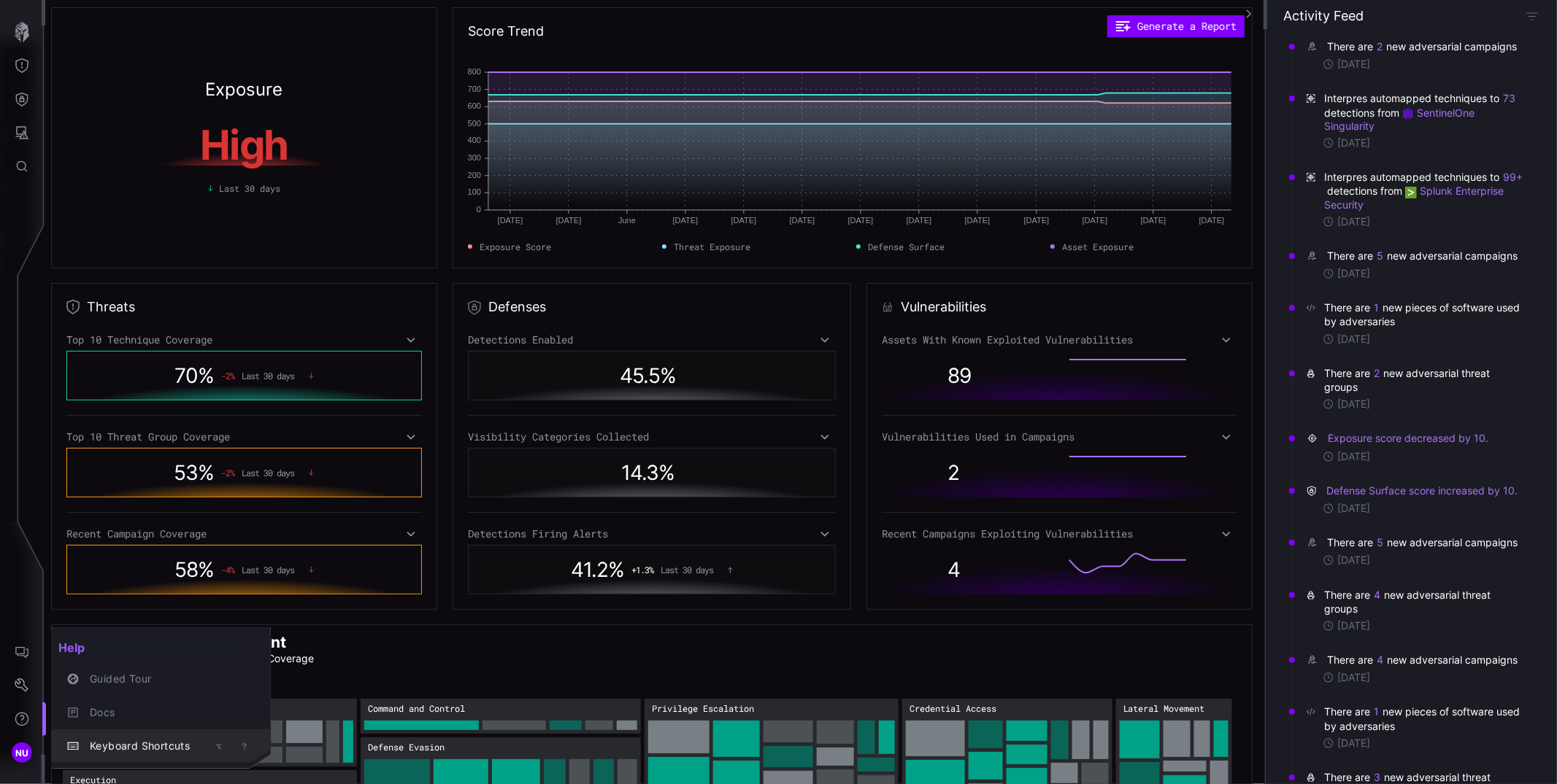
click at [249, 744] on div "?" at bounding box center [244, 746] width 21 height 17
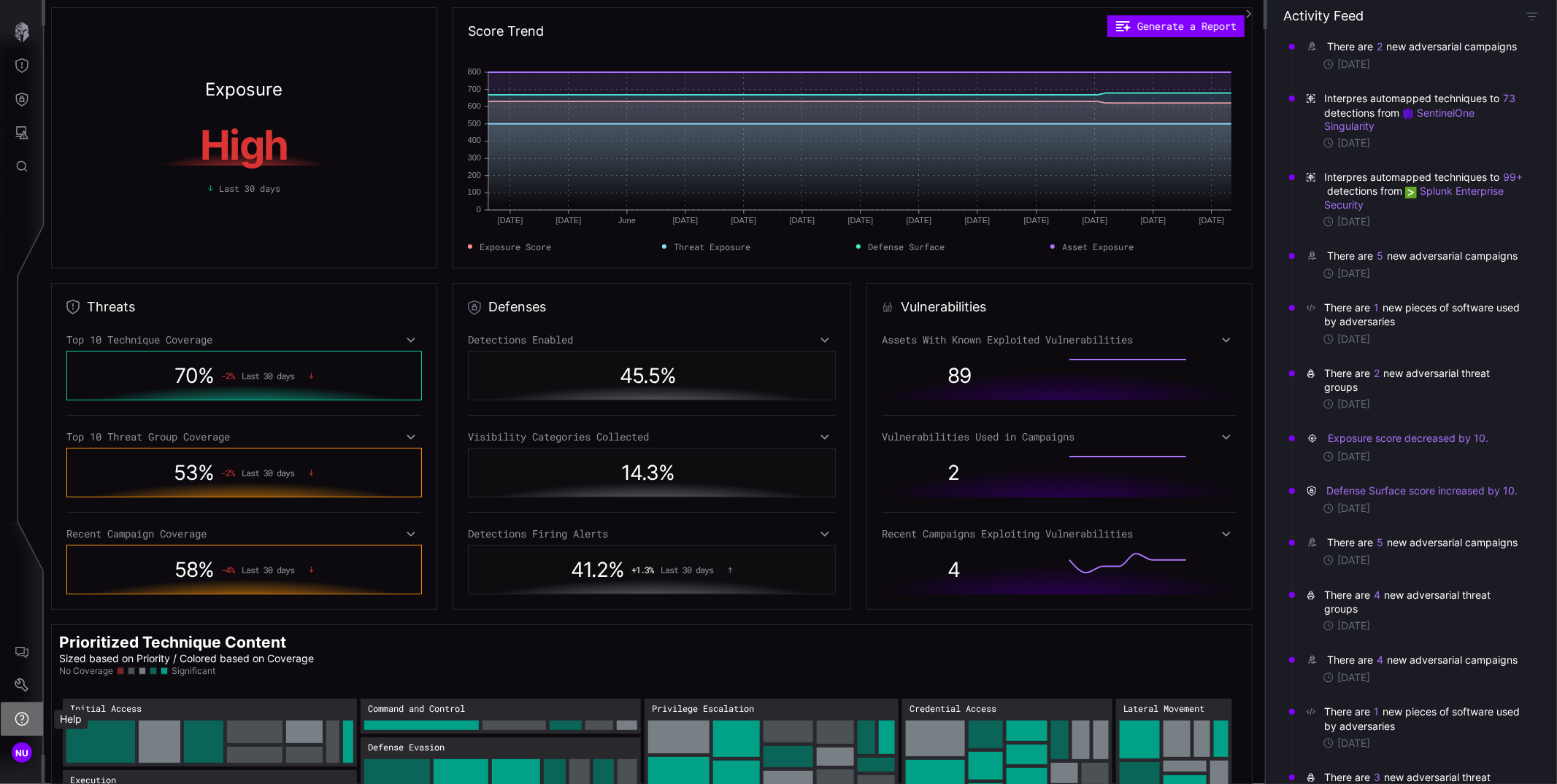
click at [23, 714] on icon "Help" at bounding box center [22, 719] width 14 height 14
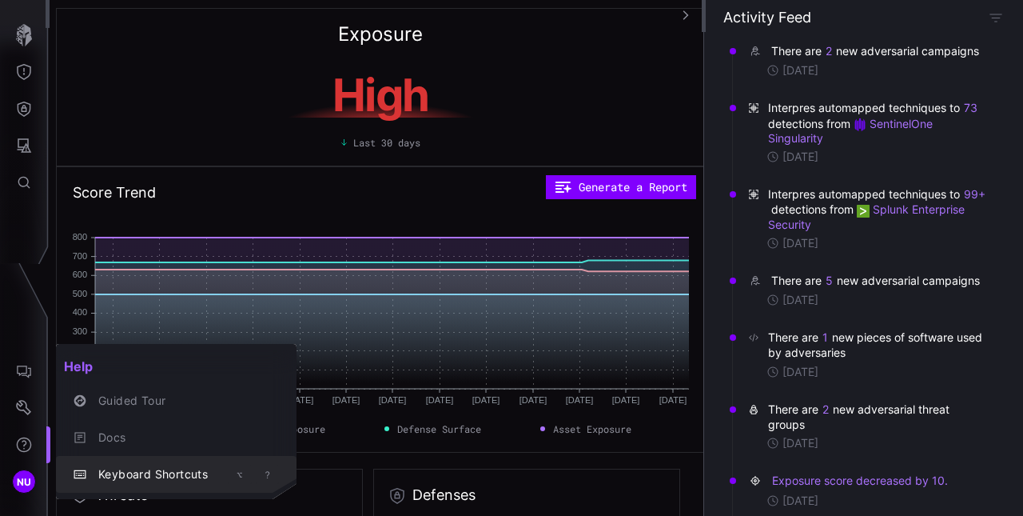
click at [266, 475] on kbd "?" at bounding box center [268, 474] width 6 height 10
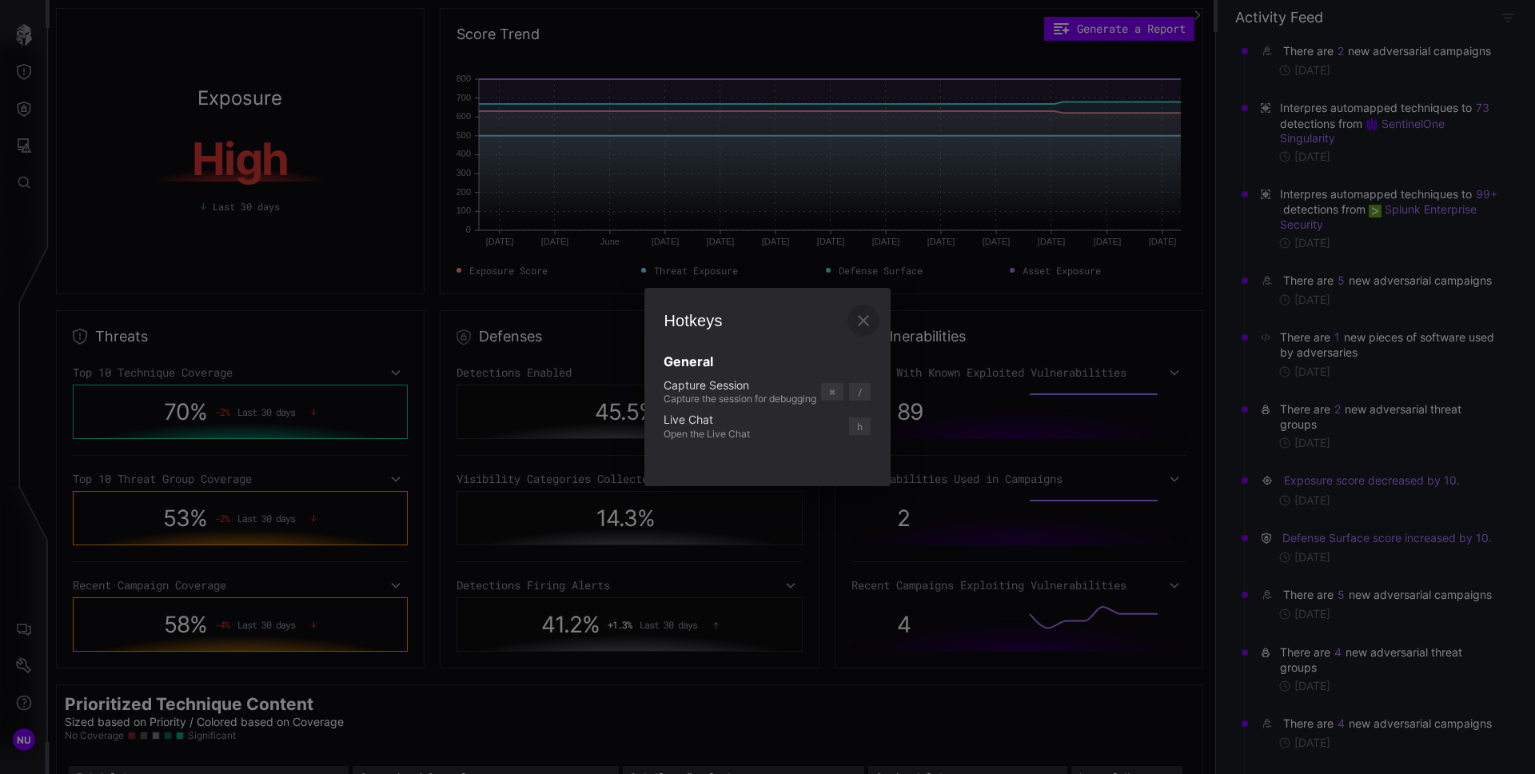
click at [860, 328] on icon "button" at bounding box center [863, 320] width 19 height 19
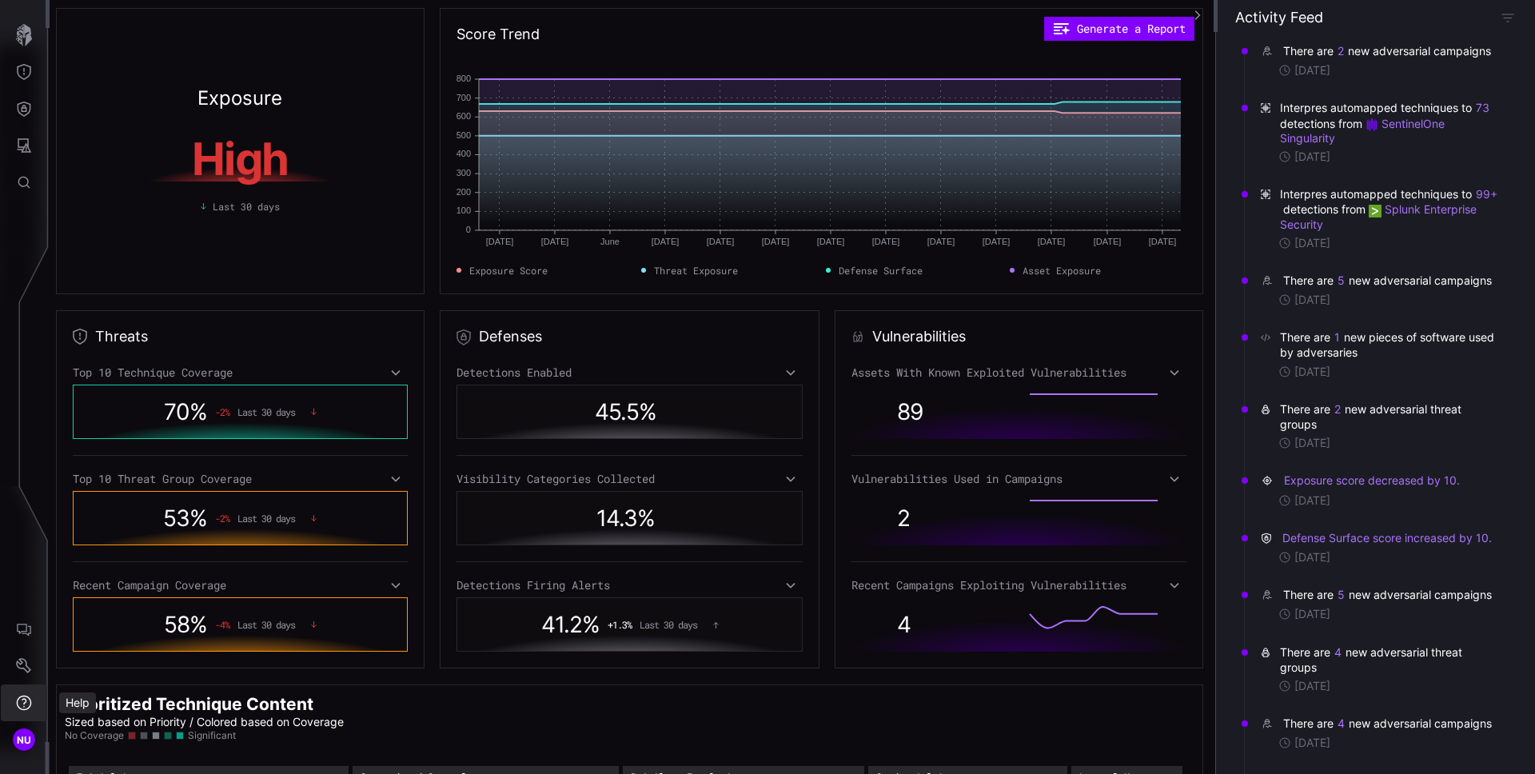
click at [22, 703] on icon "Help" at bounding box center [24, 703] width 16 height 16
click at [26, 515] on icon "Help" at bounding box center [24, 702] width 15 height 15
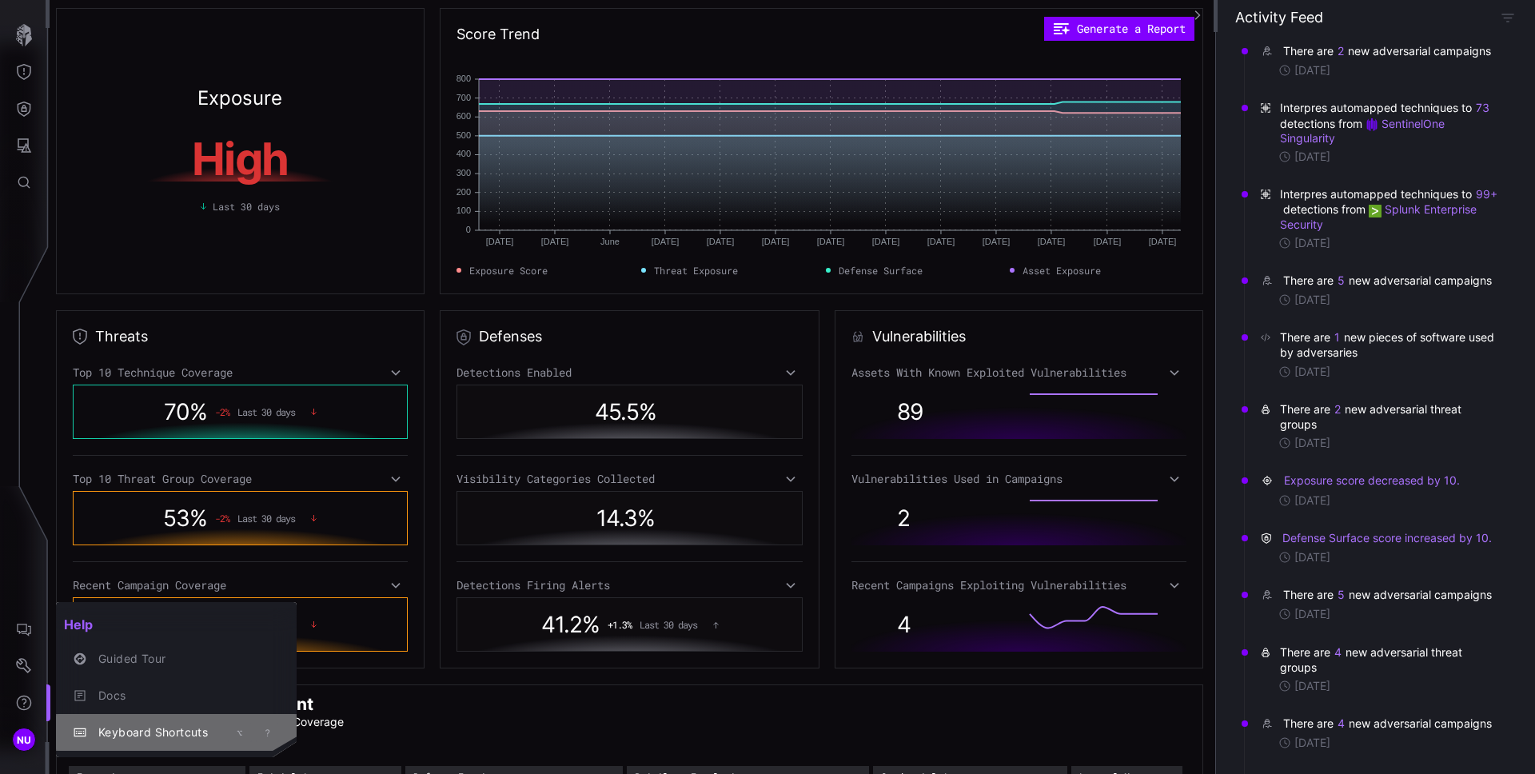
click at [265, 515] on kbd "?" at bounding box center [268, 732] width 6 height 10
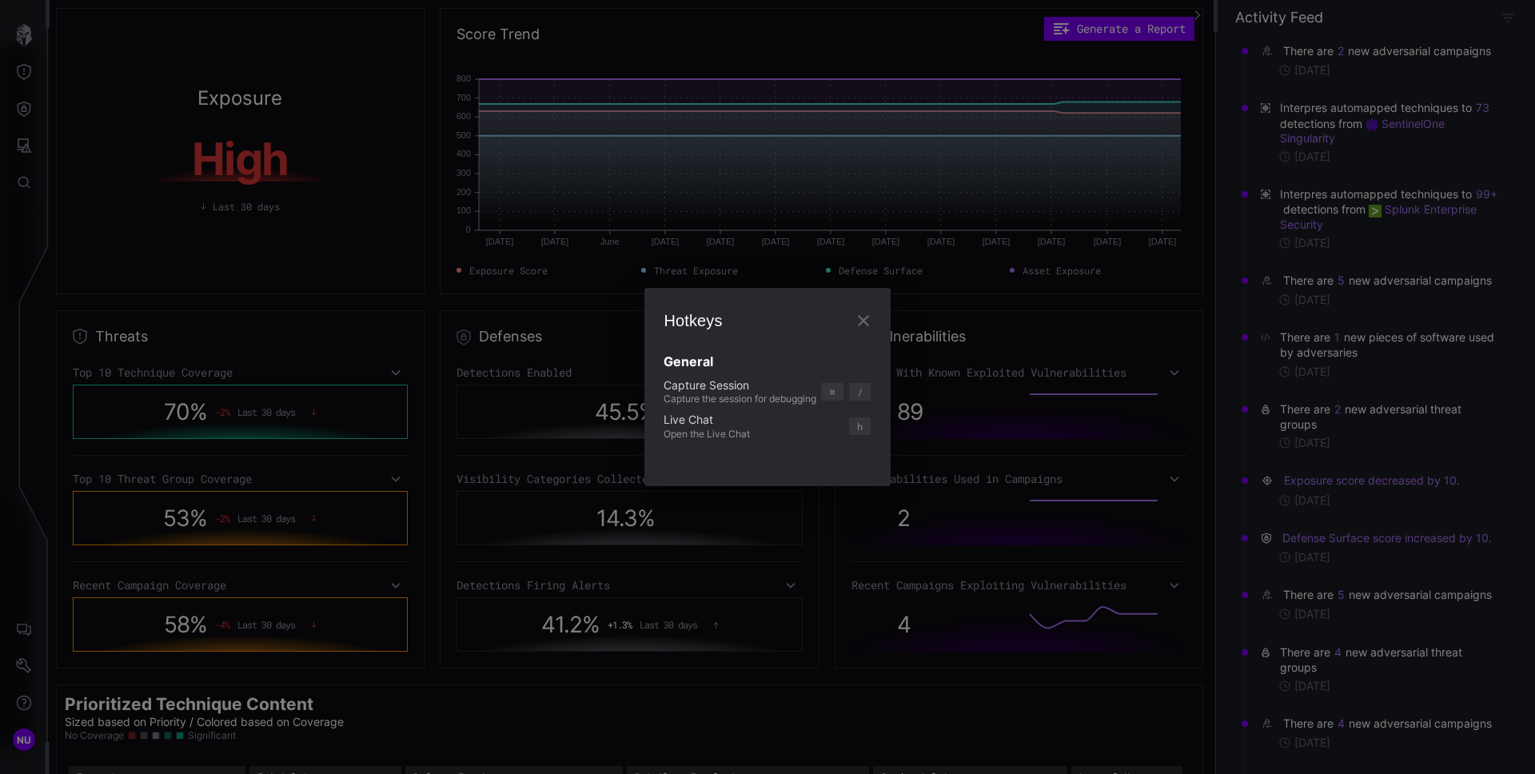
click at [778, 472] on div "Hotkeys General Capture Session Capture the session for debugging ⌘ / Live Chat…" at bounding box center [766, 387] width 245 height 198
click at [817, 341] on form "General Capture Session Capture the session for debugging ⌘ / Live Chat Open th…" at bounding box center [767, 400] width 207 height 133
click at [866, 417] on div "h" at bounding box center [859, 425] width 23 height 19
